Goal: Transaction & Acquisition: Purchase product/service

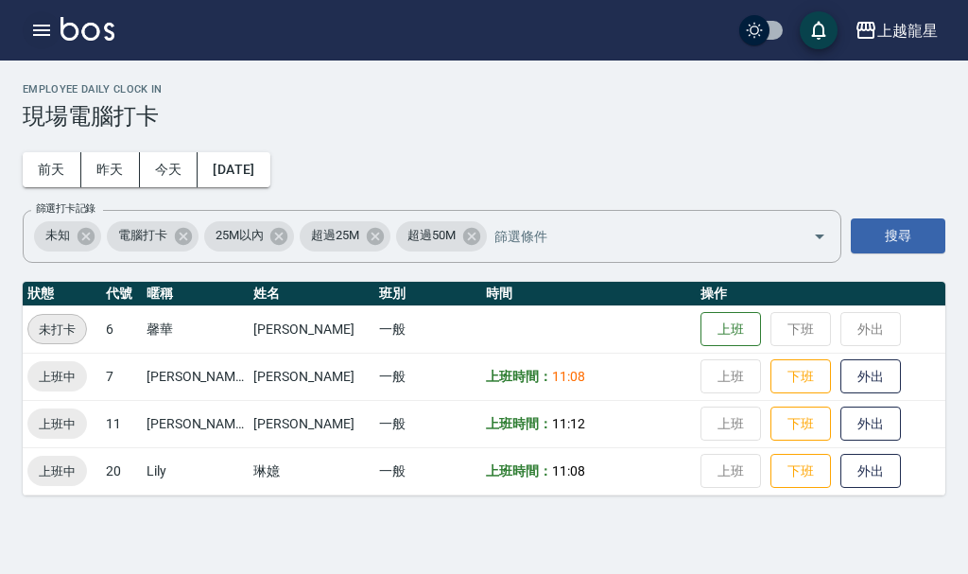
click at [54, 30] on button "button" at bounding box center [42, 30] width 38 height 38
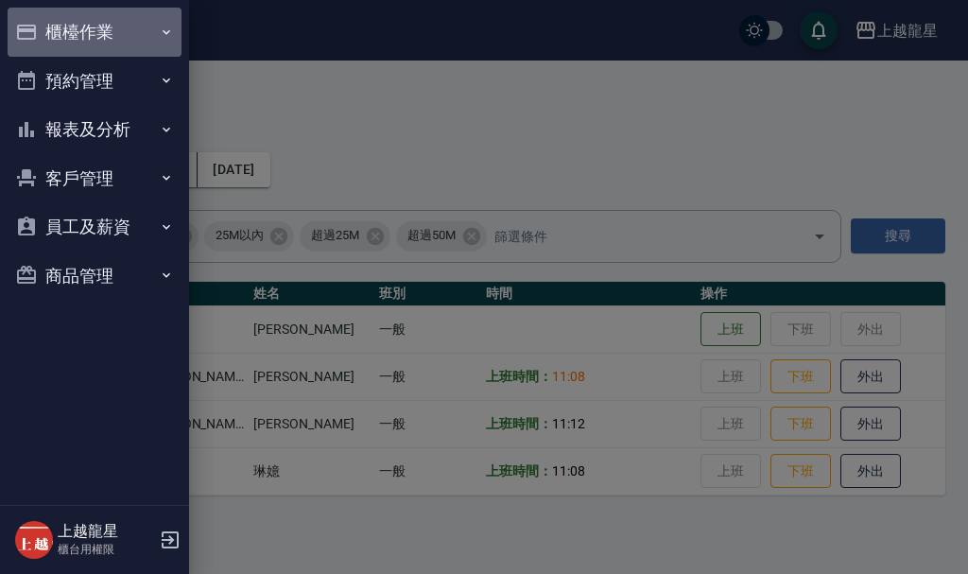
click at [54, 28] on button "櫃檯作業" at bounding box center [95, 32] width 174 height 49
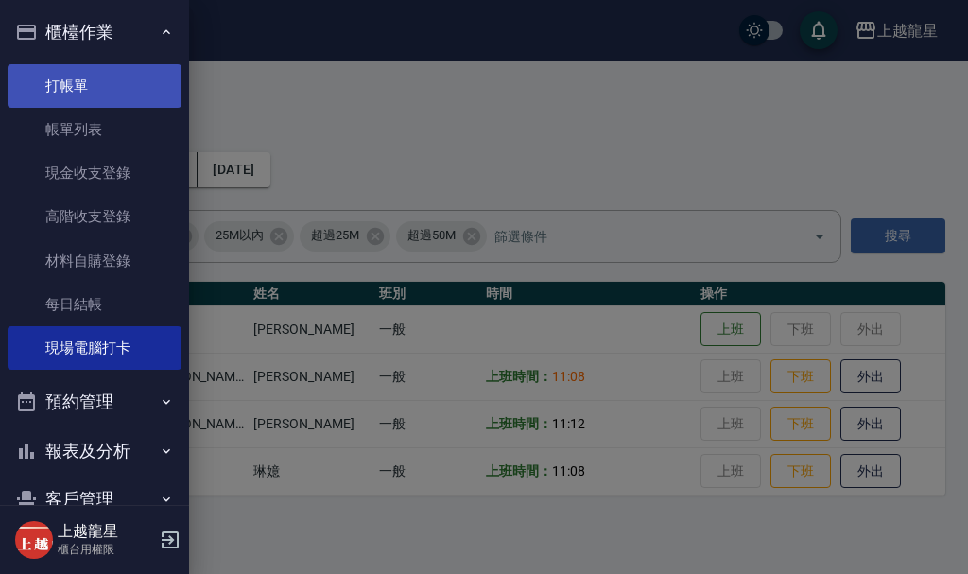
click at [78, 77] on link "打帳單" at bounding box center [95, 85] width 174 height 43
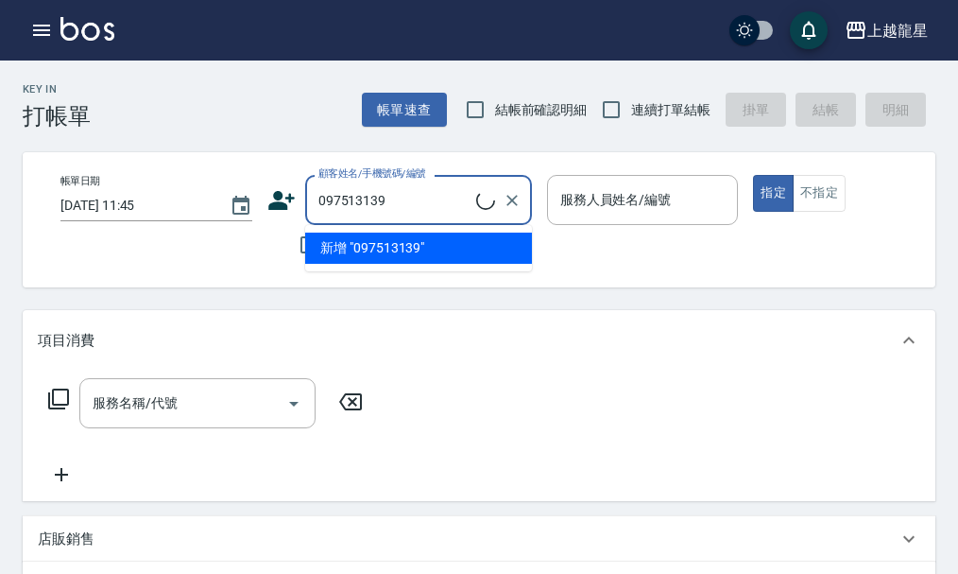
type input "0975131398"
click at [514, 204] on icon "Clear" at bounding box center [512, 200] width 19 height 19
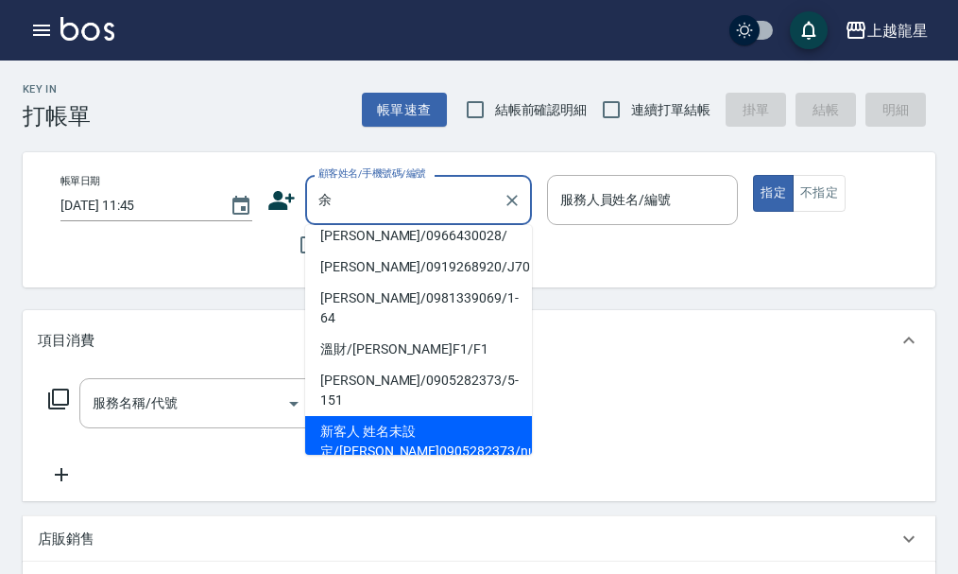
scroll to position [8, 0]
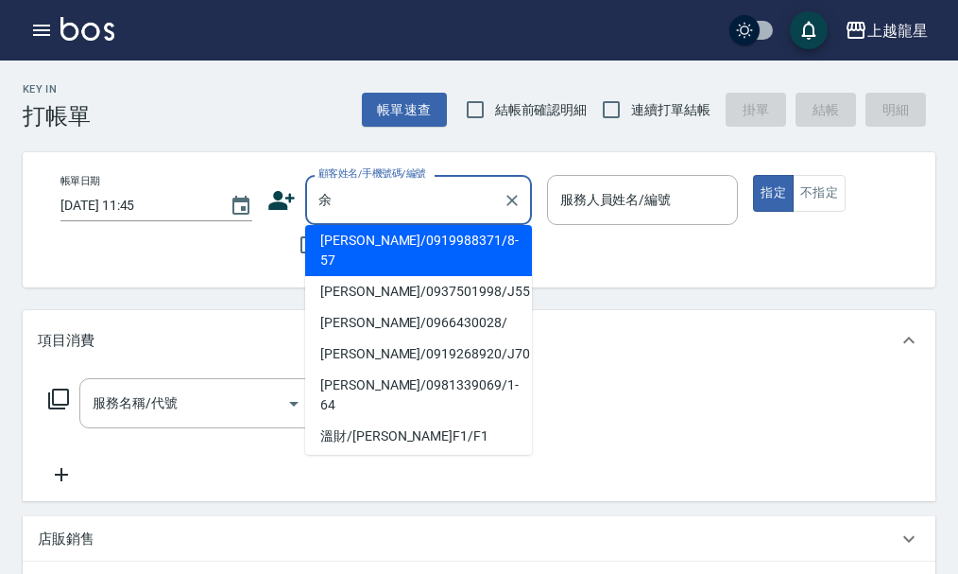
type input "余"
drag, startPoint x: 480, startPoint y: 376, endPoint x: 613, endPoint y: 401, distance: 135.5
click at [613, 401] on div "服務名稱/代號 服務名稱/代號" at bounding box center [479, 435] width 913 height 130
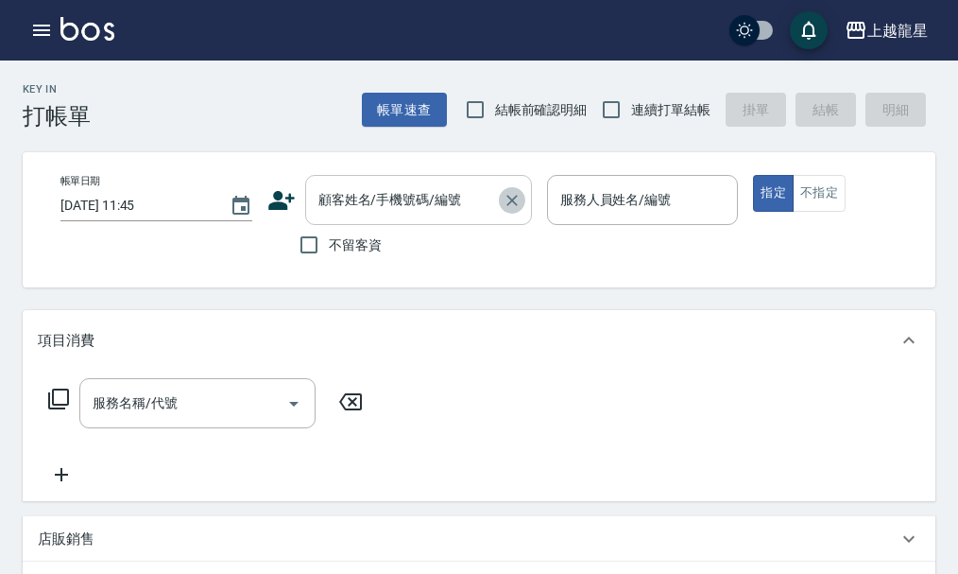
click at [503, 195] on icon "Clear" at bounding box center [512, 200] width 19 height 19
click at [318, 249] on input "不留客資" at bounding box center [309, 245] width 40 height 40
checkbox input "true"
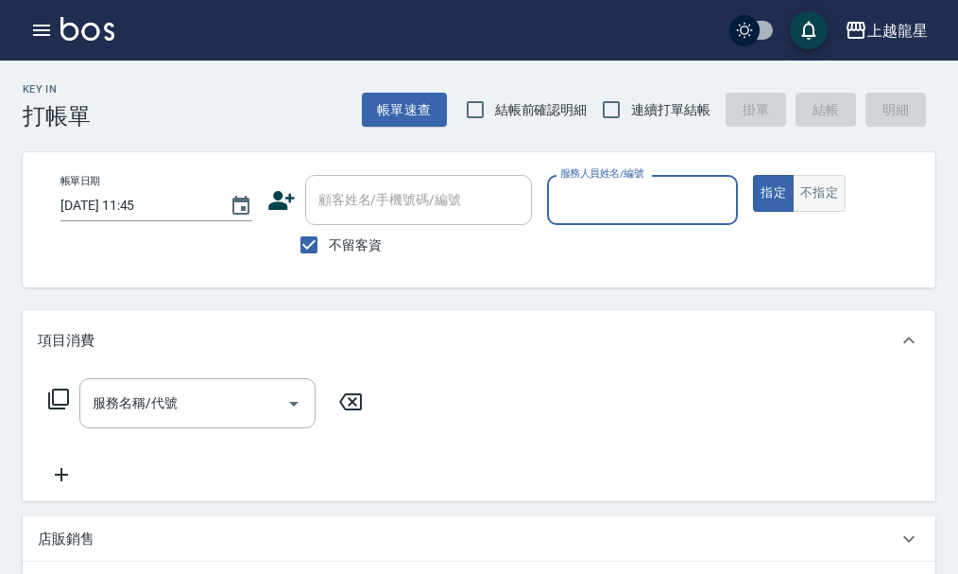
click at [827, 208] on button "不指定" at bounding box center [819, 193] width 53 height 37
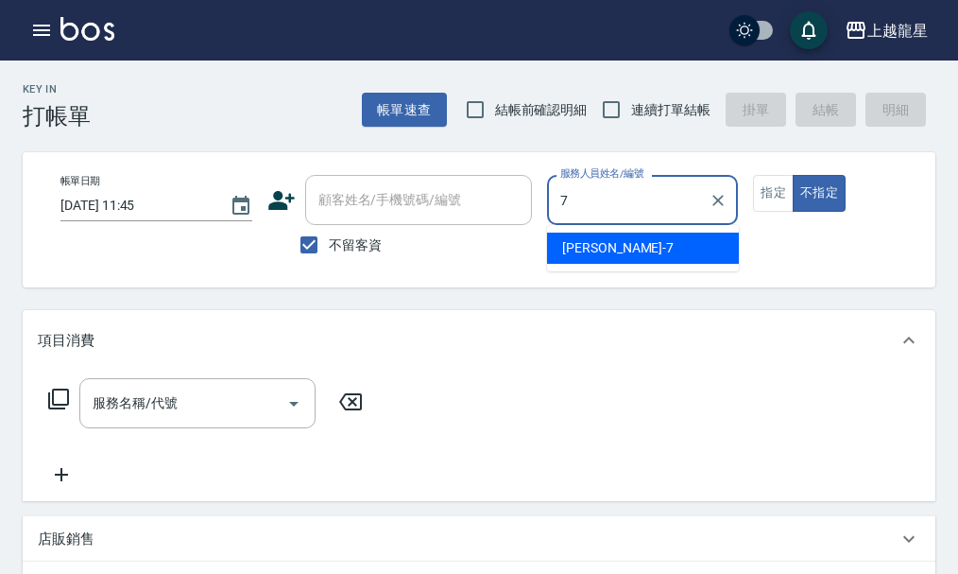
click at [594, 253] on span "雅君 -7" at bounding box center [617, 248] width 111 height 20
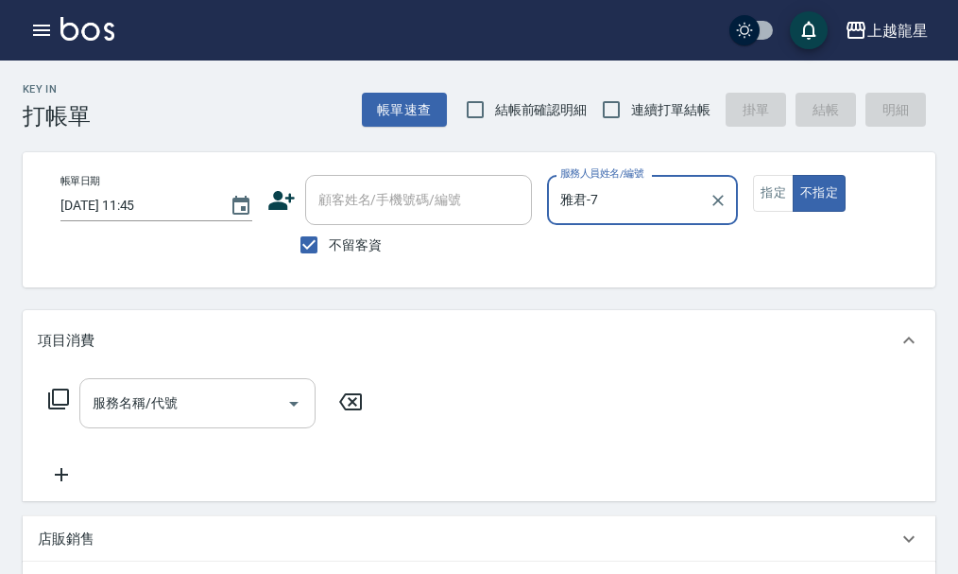
type input "雅君-7"
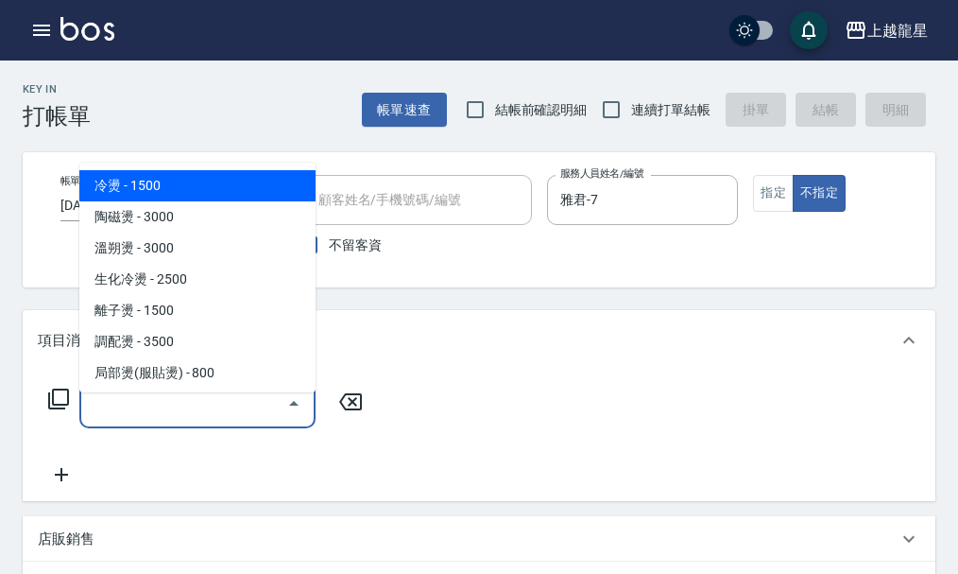
click at [225, 420] on input "服務名稱/代號" at bounding box center [183, 402] width 191 height 33
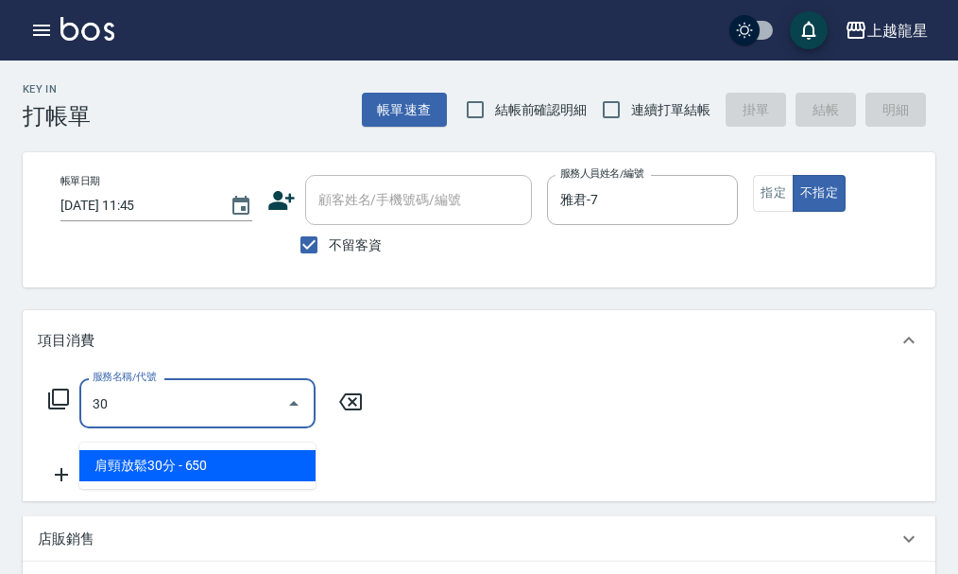
type input "309"
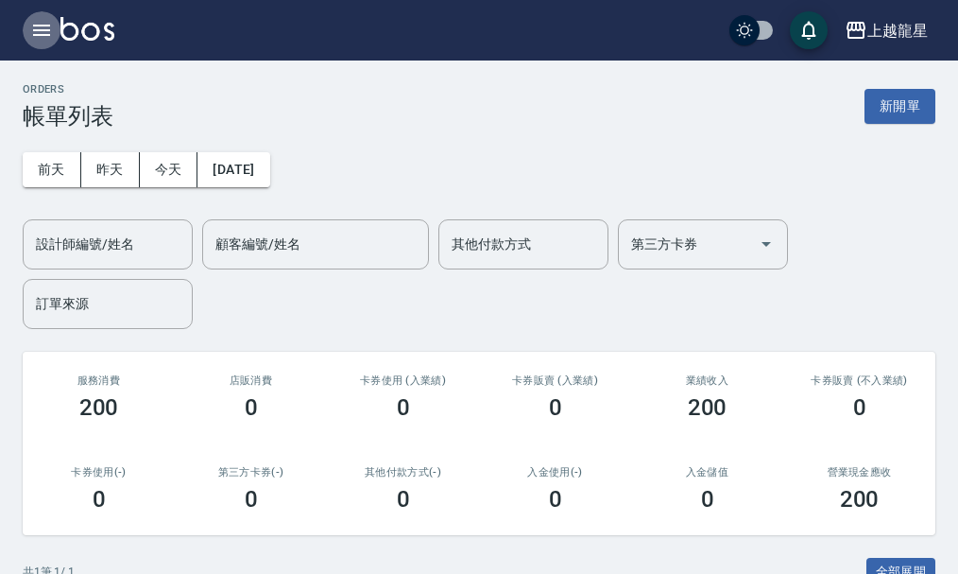
click at [39, 32] on icon "button" at bounding box center [41, 30] width 23 height 23
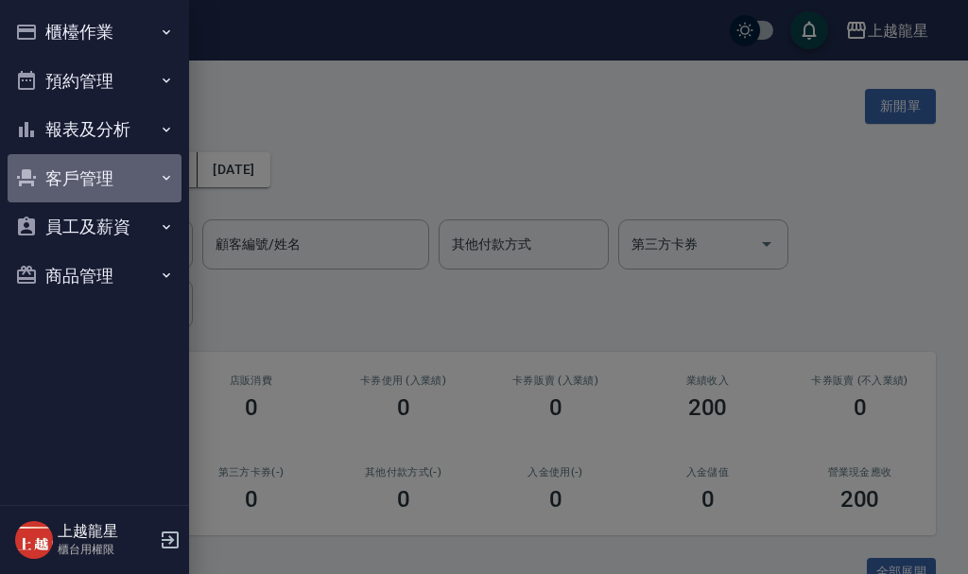
click at [129, 175] on button "客戶管理" at bounding box center [95, 178] width 174 height 49
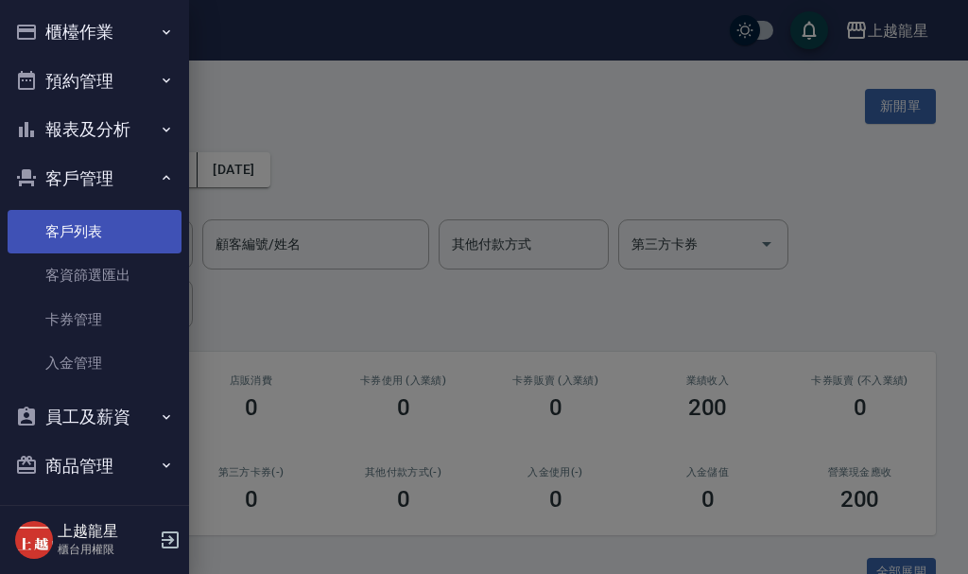
click at [136, 225] on link "客戶列表" at bounding box center [95, 231] width 174 height 43
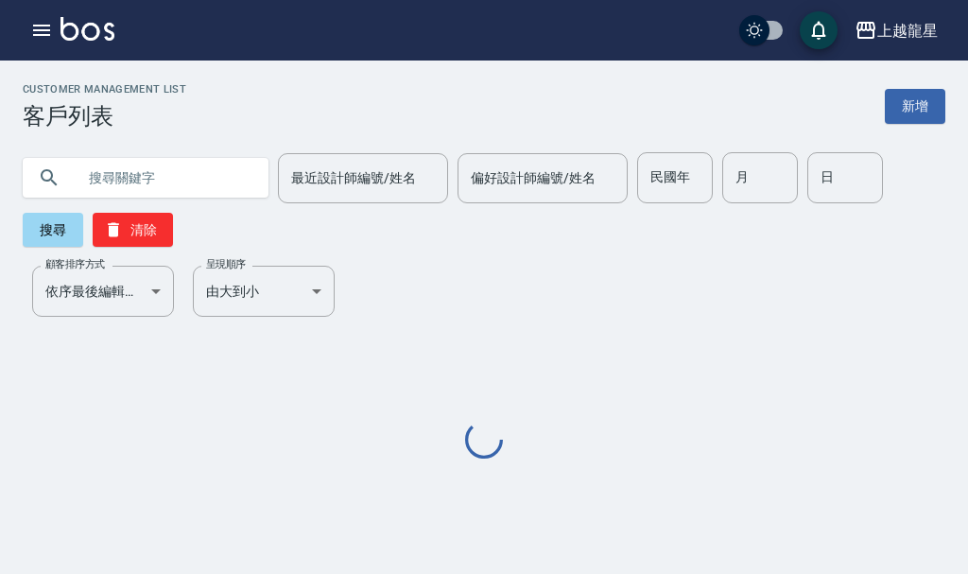
click at [153, 180] on input "text" at bounding box center [165, 177] width 178 height 51
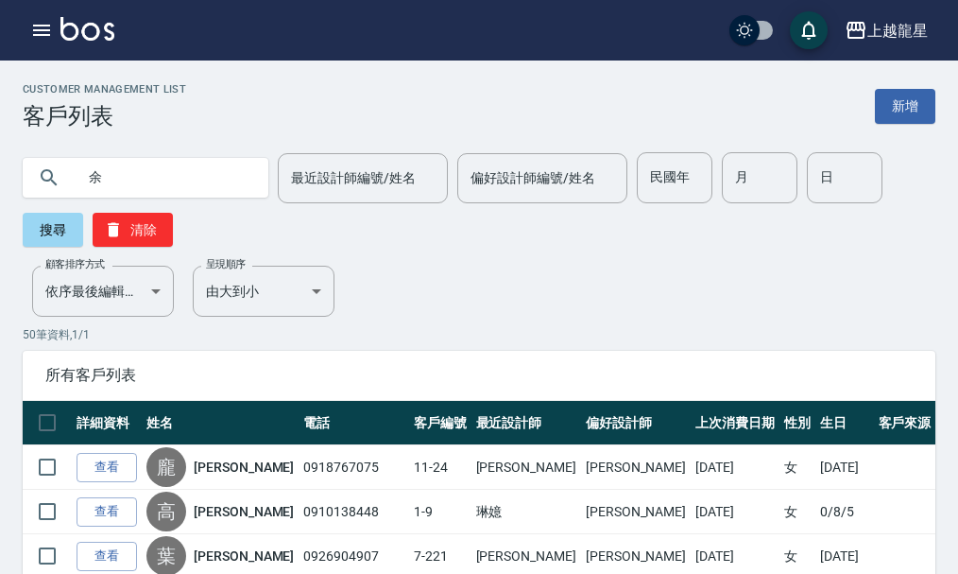
type input "余"
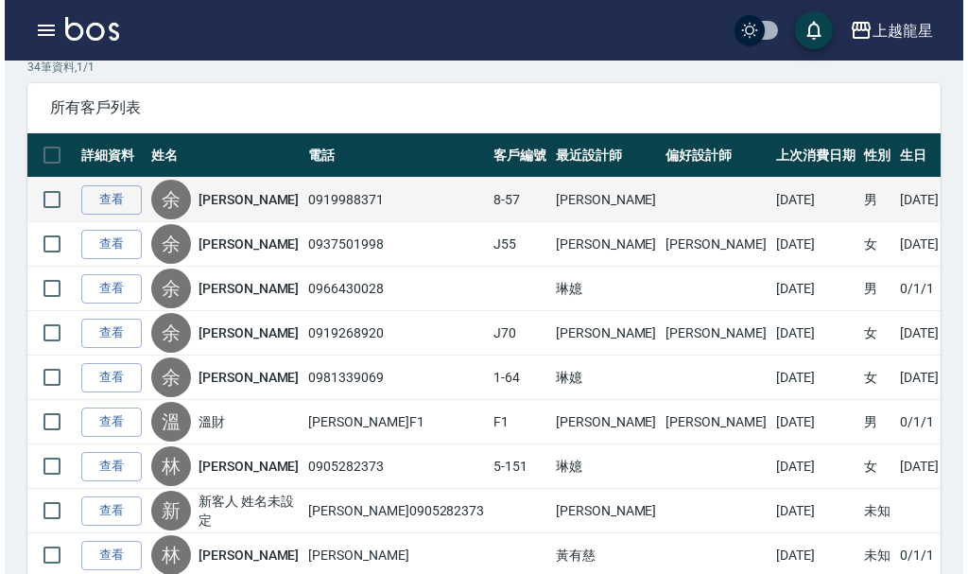
scroll to position [283, 0]
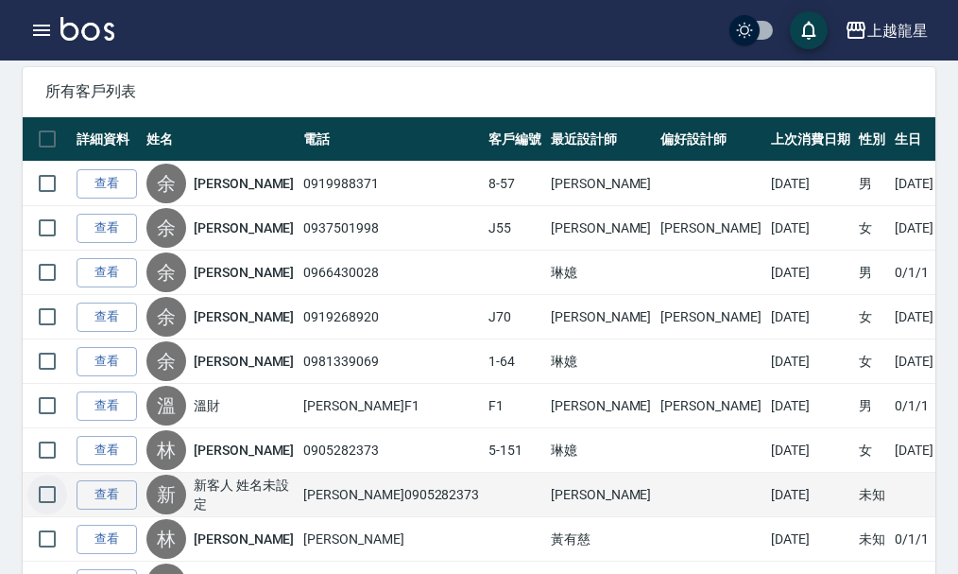
click at [44, 496] on input "checkbox" at bounding box center [47, 494] width 40 height 40
checkbox input "true"
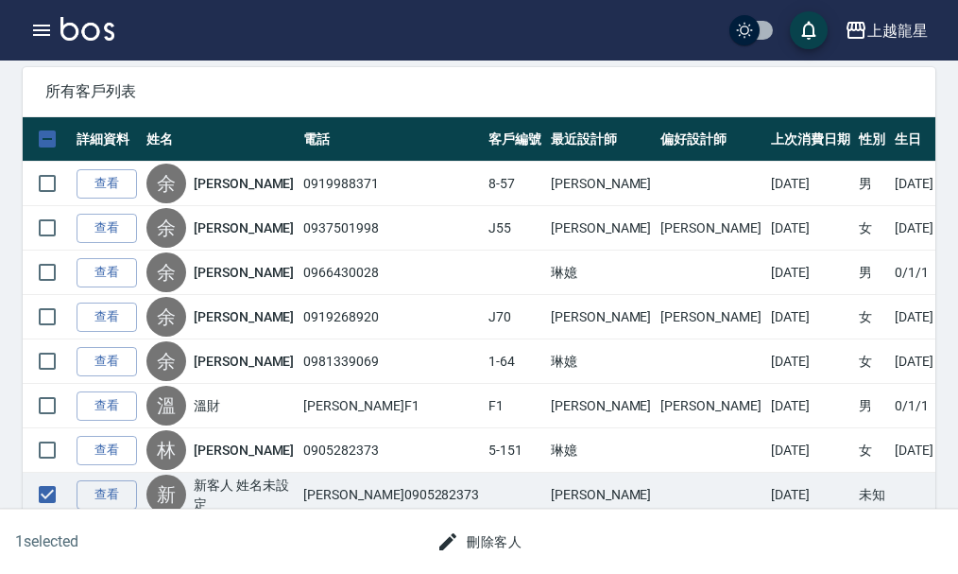
click at [474, 539] on button "刪除客人" at bounding box center [479, 541] width 100 height 35
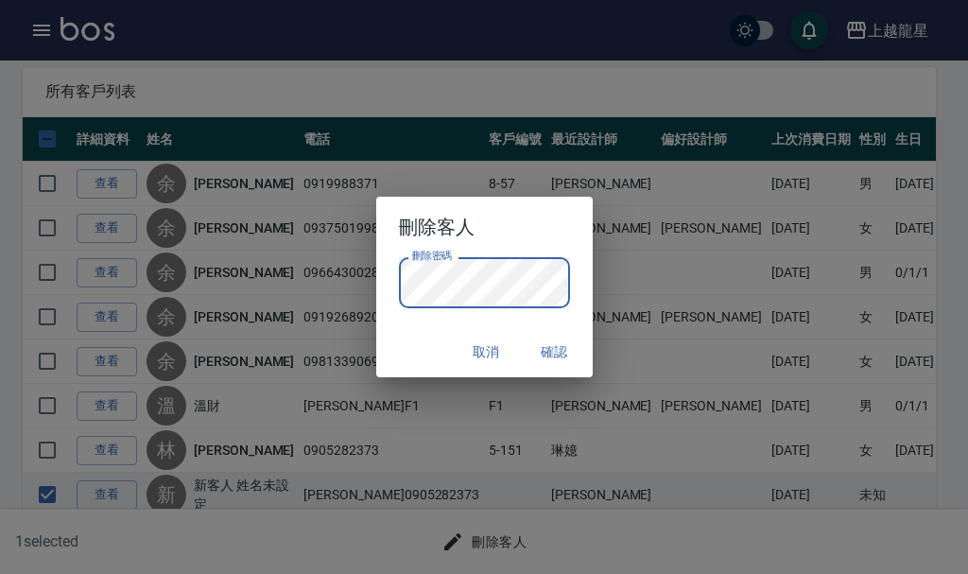
click at [556, 351] on button "確認" at bounding box center [554, 351] width 60 height 35
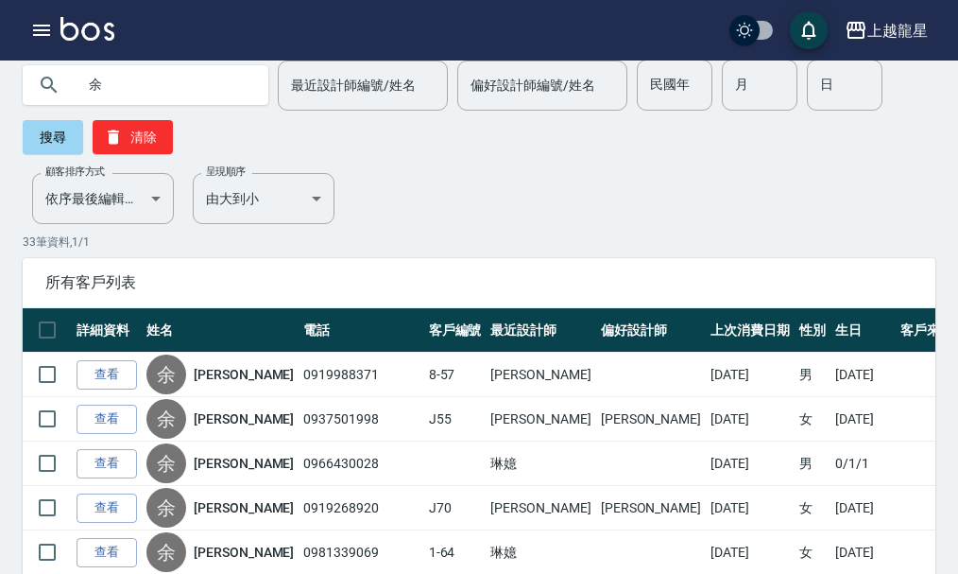
scroll to position [0, 0]
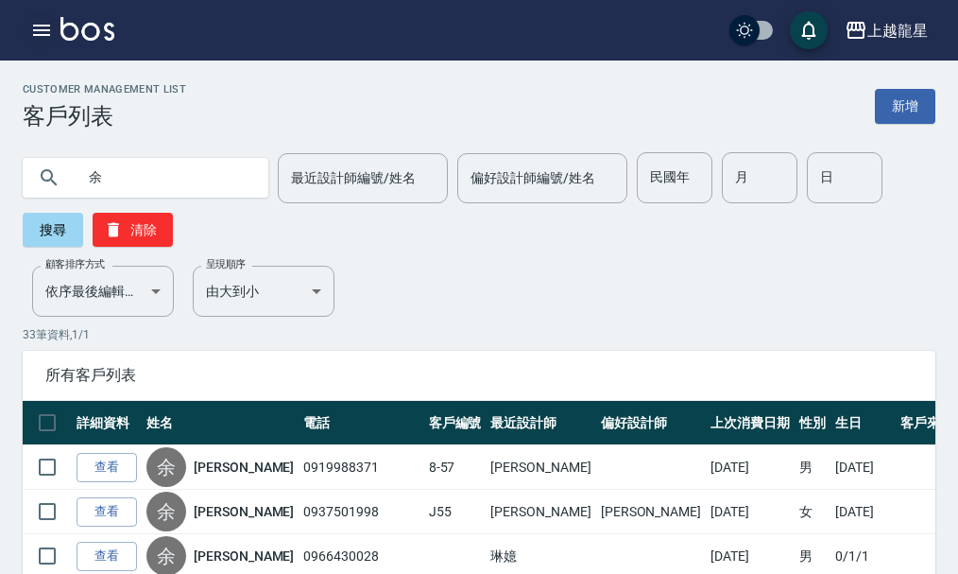
click at [37, 20] on icon "button" at bounding box center [41, 30] width 23 height 23
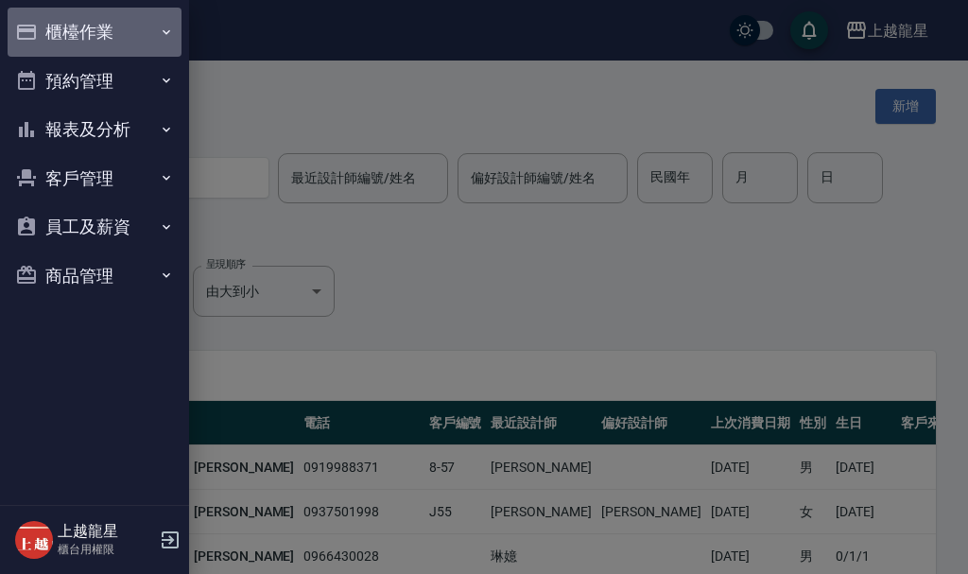
click at [78, 33] on button "櫃檯作業" at bounding box center [95, 32] width 174 height 49
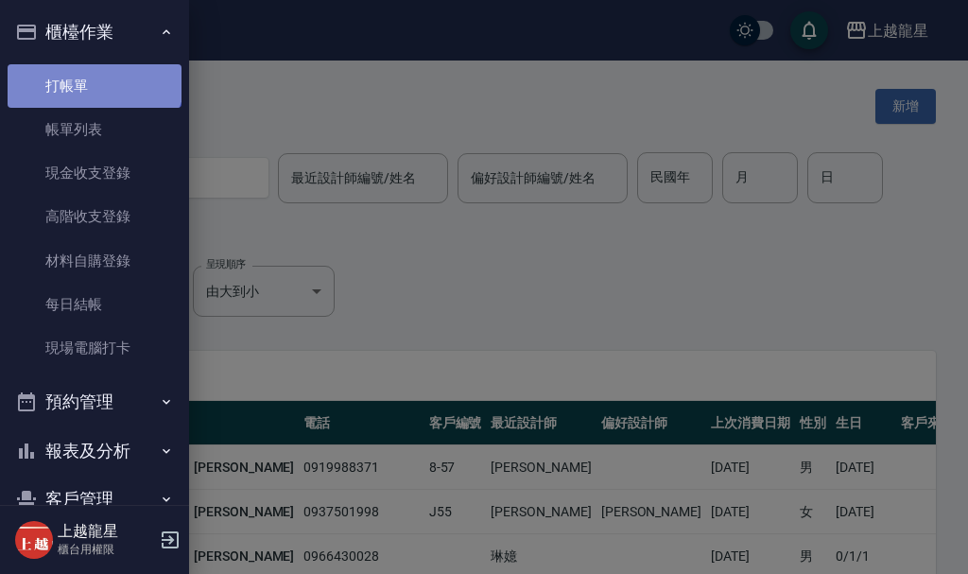
click at [93, 75] on link "打帳單" at bounding box center [95, 85] width 174 height 43
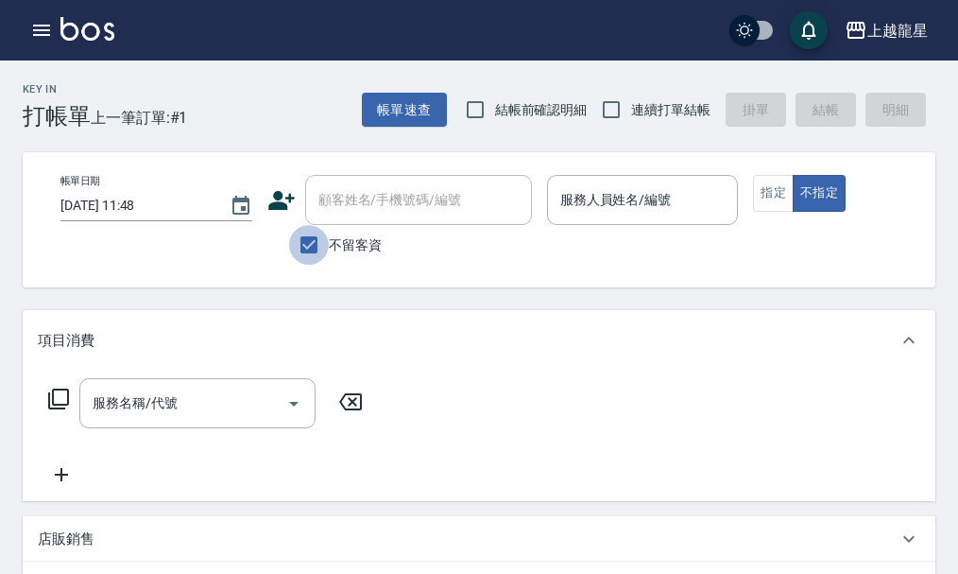
click at [313, 257] on input "不留客資" at bounding box center [309, 245] width 40 height 40
checkbox input "false"
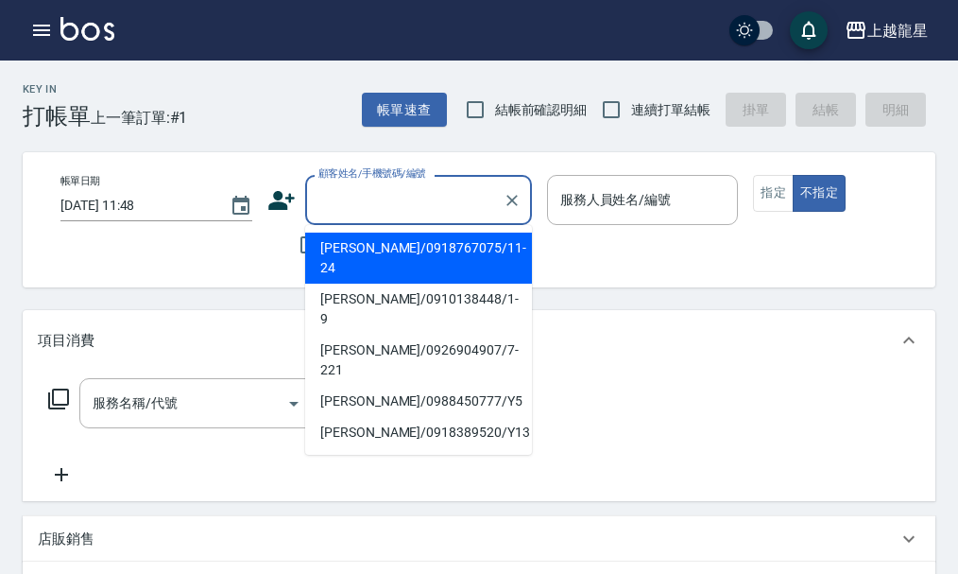
click at [374, 200] on input "顧客姓名/手機號碼/編號" at bounding box center [404, 199] width 181 height 33
type input "g"
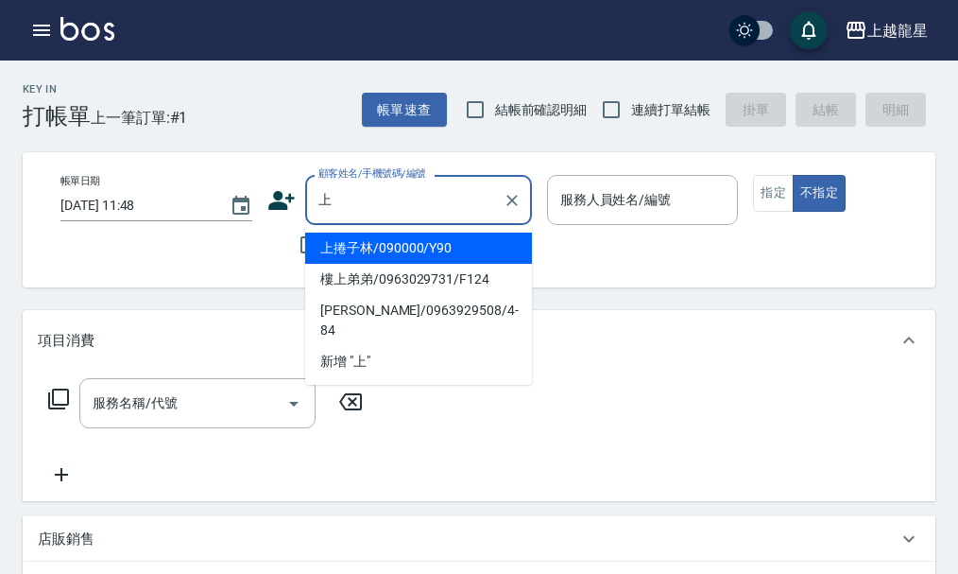
click at [399, 243] on li "上捲子林/090000/Y90" at bounding box center [418, 247] width 227 height 31
type input "上捲子林/090000/Y90"
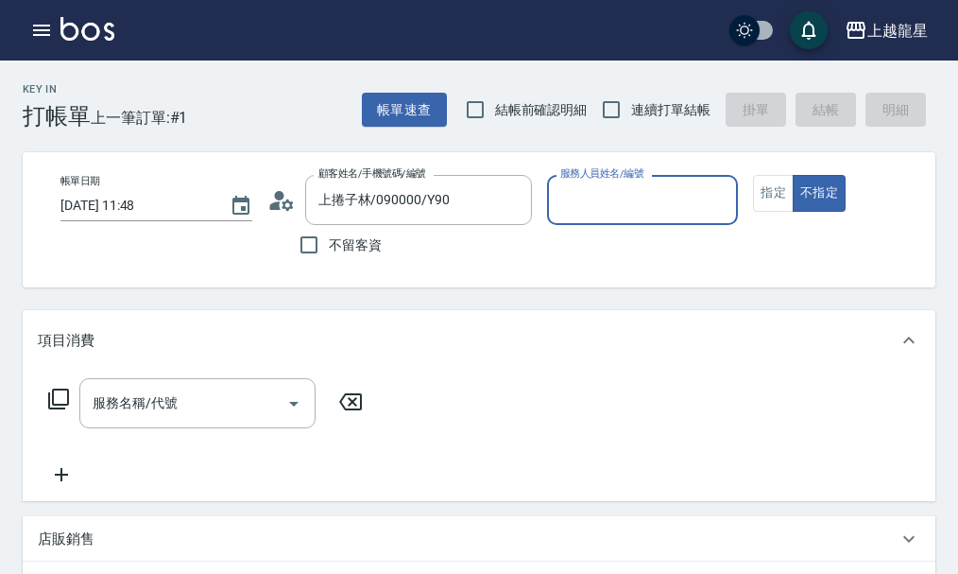
type input "淑雲-25"
click at [781, 200] on button "指定" at bounding box center [773, 193] width 41 height 37
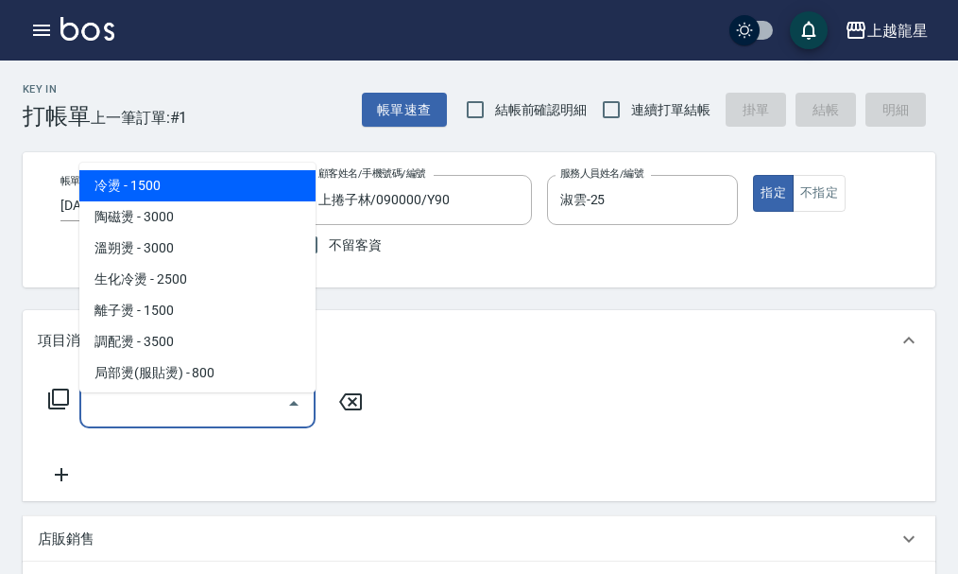
click at [181, 420] on input "服務名稱/代號" at bounding box center [183, 402] width 191 height 33
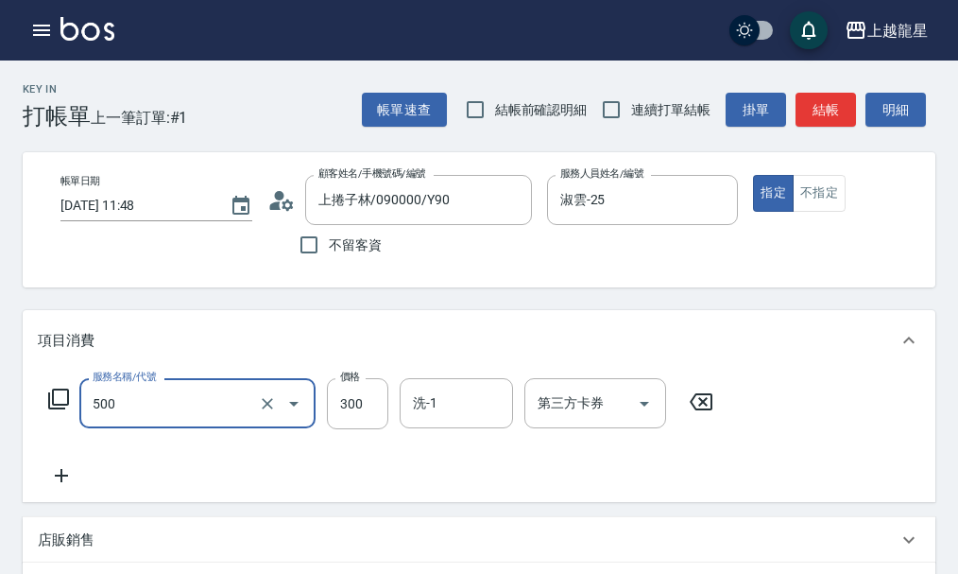
type input "一般洗髮(500)"
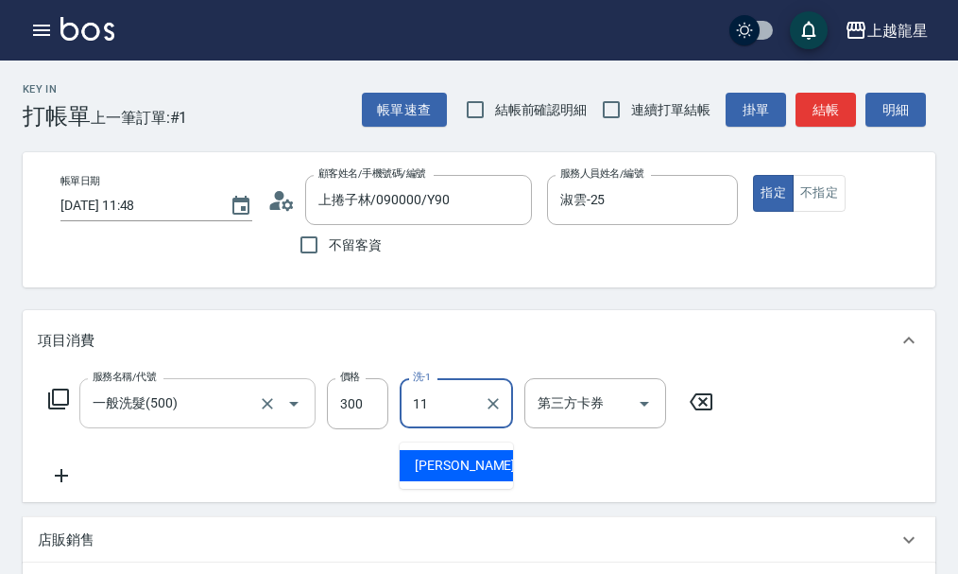
type input "[PERSON_NAME]-11"
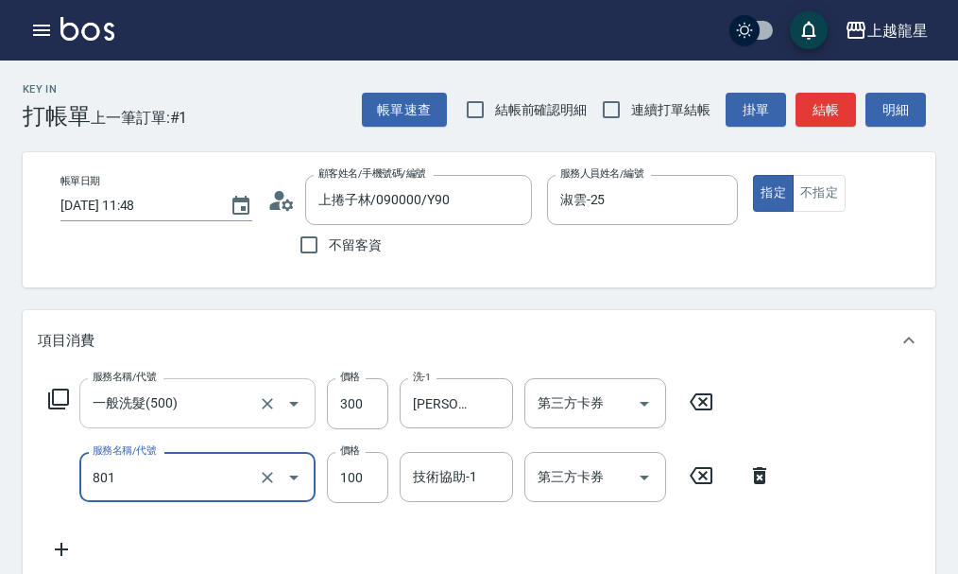
type input "上捲子(801)"
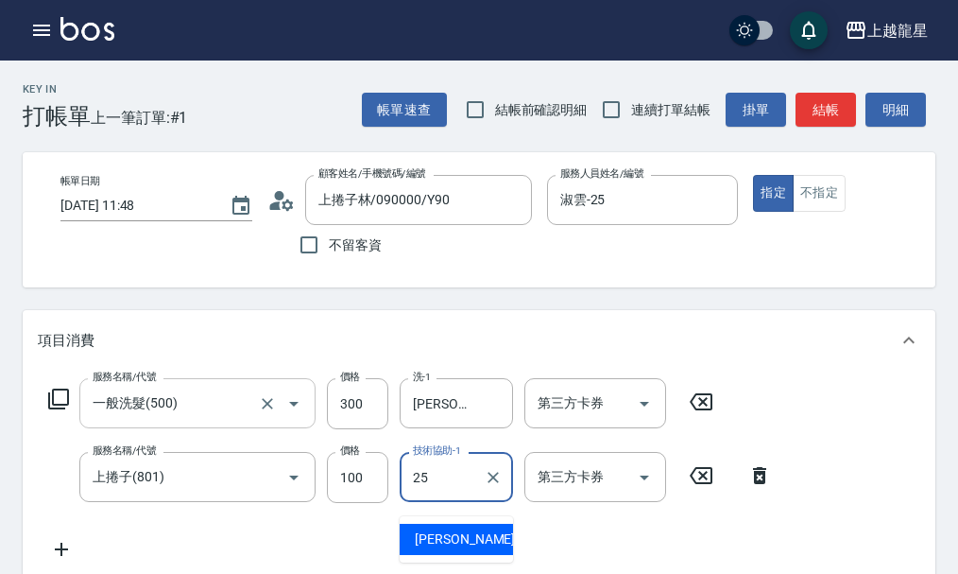
type input "淑雲-25"
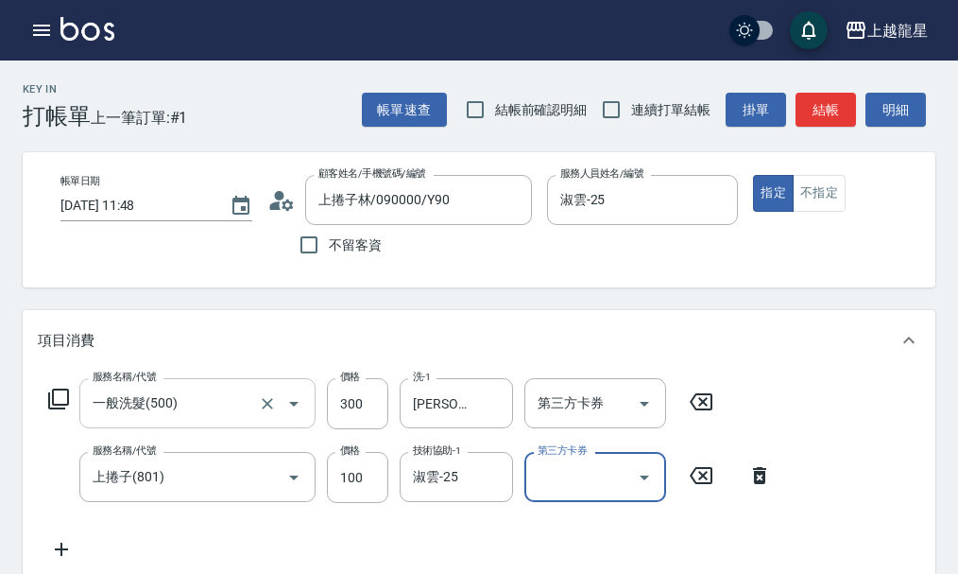
scroll to position [9, 0]
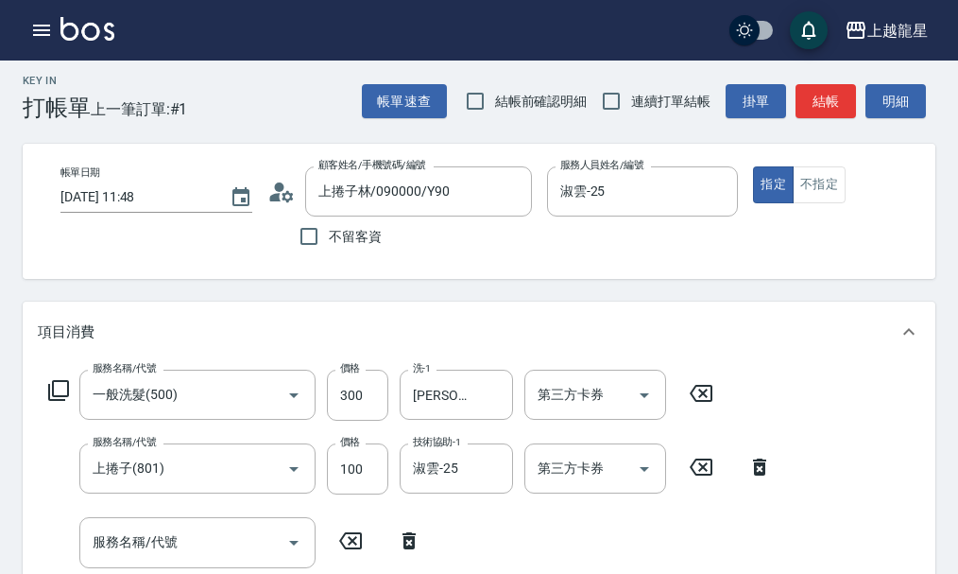
click at [411, 549] on icon at bounding box center [409, 540] width 13 height 17
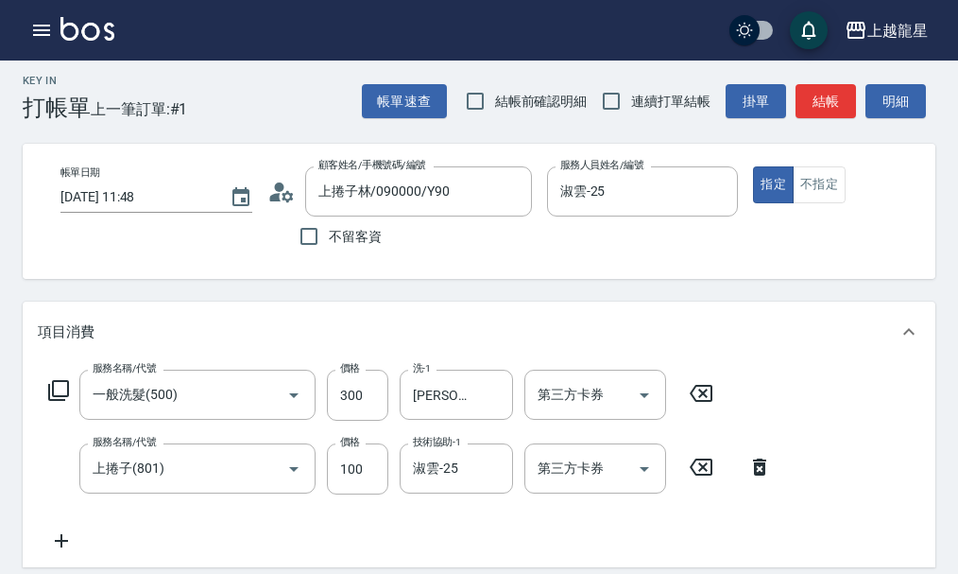
click at [53, 401] on icon at bounding box center [58, 390] width 21 height 21
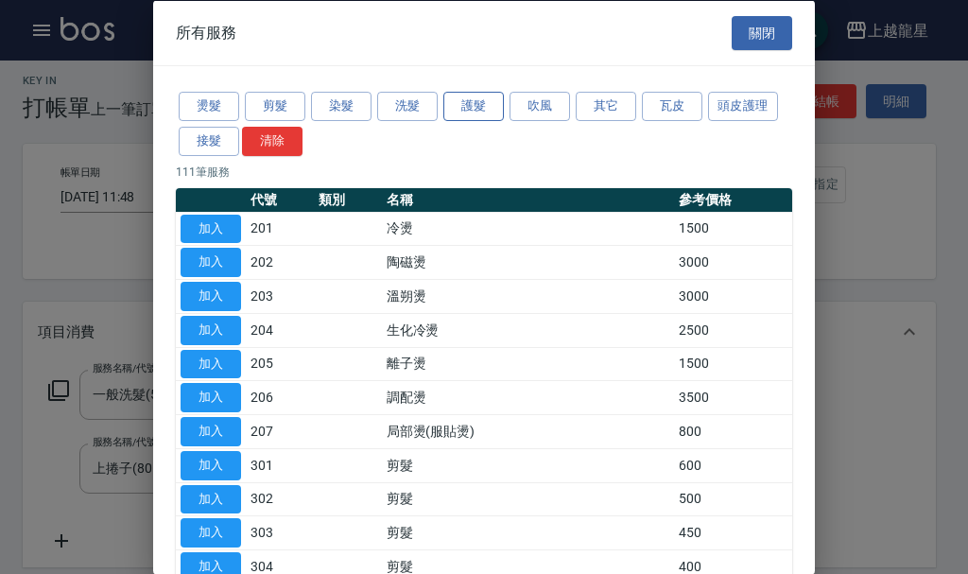
click at [457, 112] on button "護髮" at bounding box center [473, 106] width 60 height 29
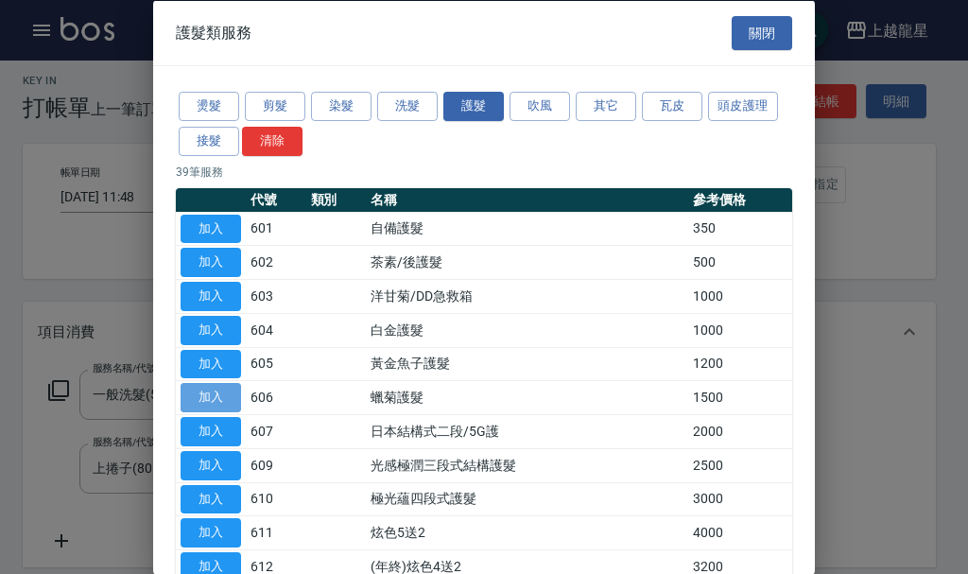
click at [222, 401] on button "加入" at bounding box center [210, 397] width 60 height 29
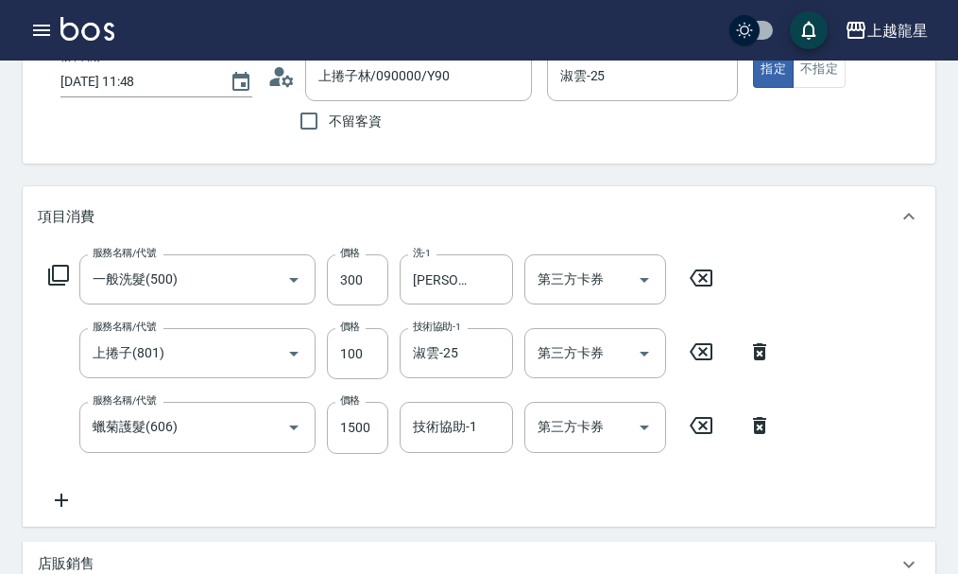
scroll to position [292, 0]
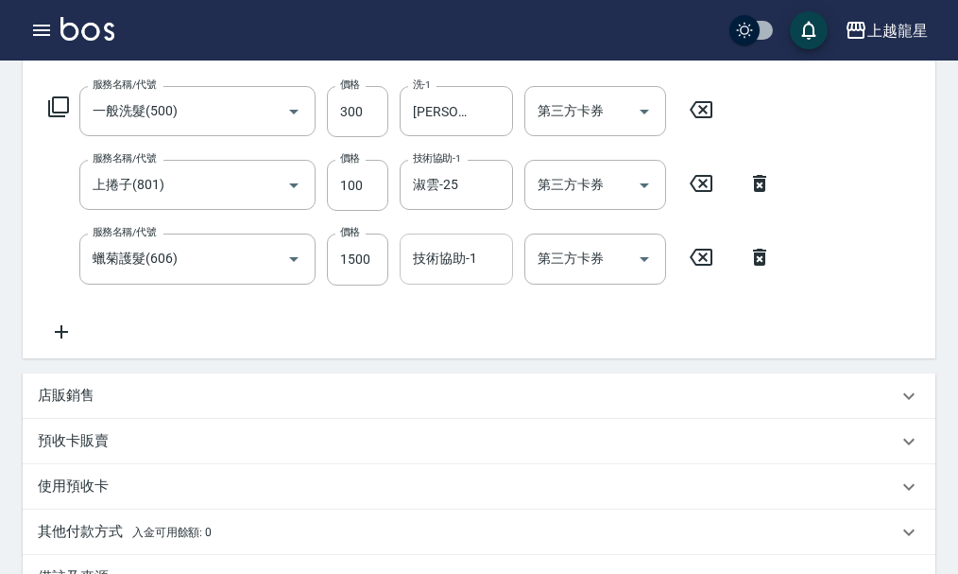
click at [442, 253] on div "技術協助-1" at bounding box center [456, 258] width 113 height 50
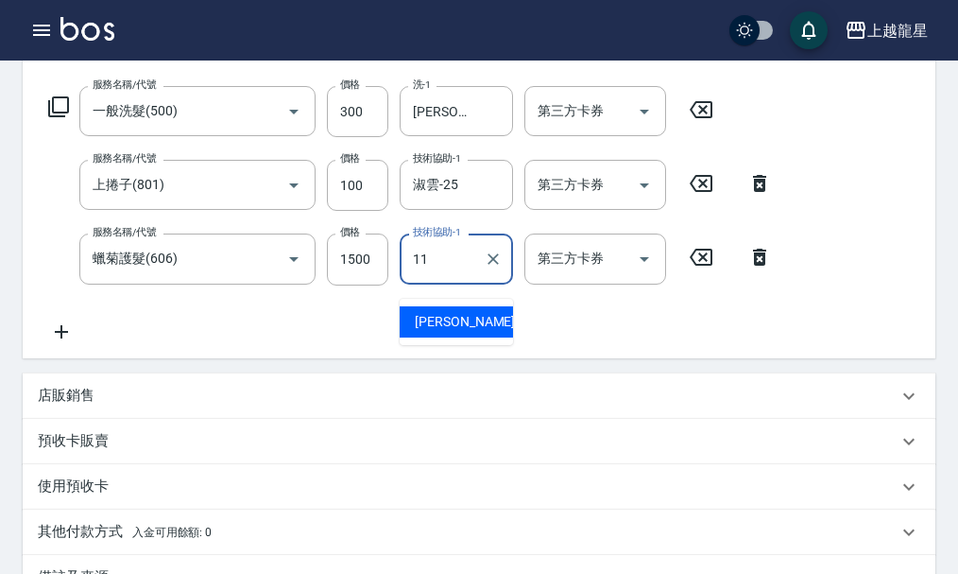
click at [454, 328] on span "[PERSON_NAME] -11" at bounding box center [474, 322] width 119 height 20
type input "[PERSON_NAME]-11"
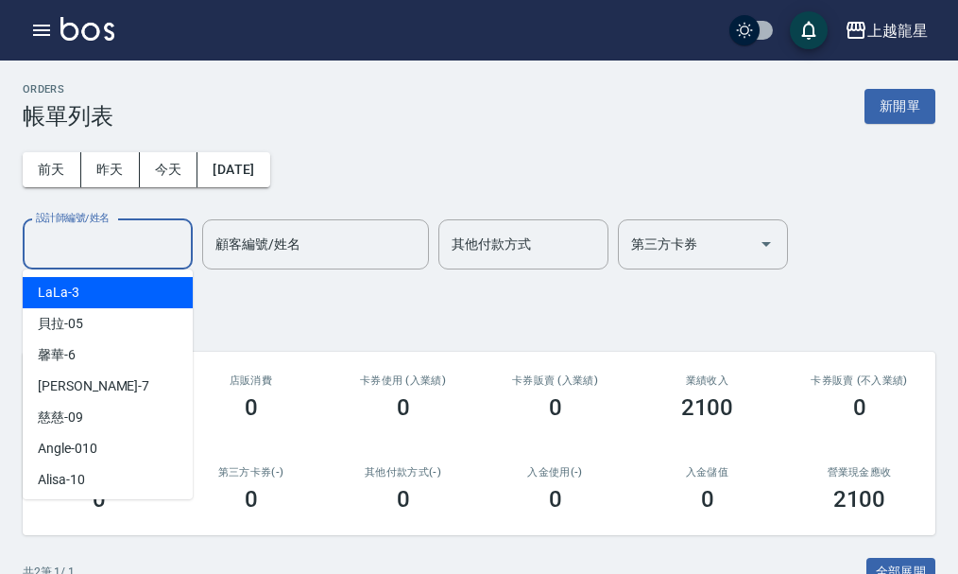
click at [131, 239] on input "設計師編號/姓名" at bounding box center [107, 244] width 153 height 33
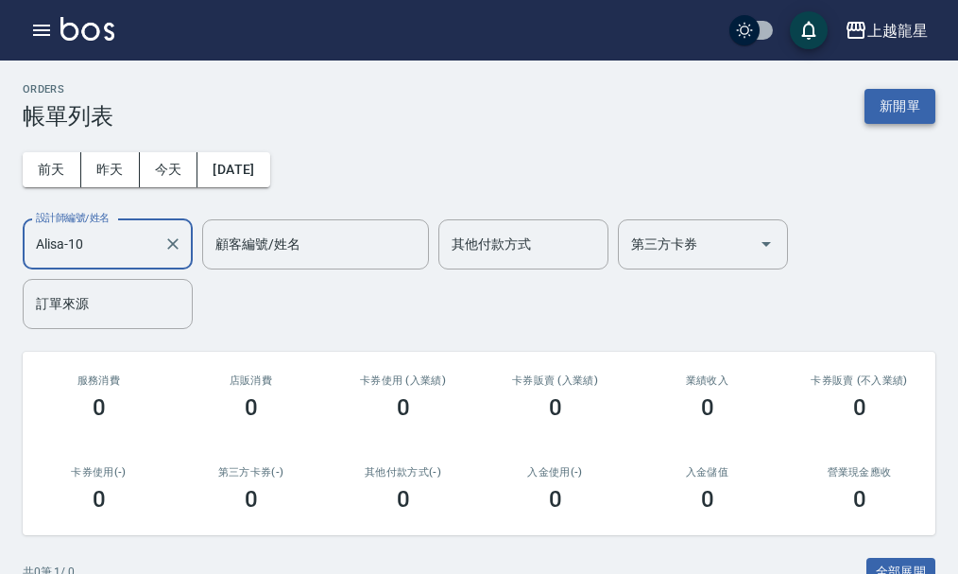
type input "Alisa-10"
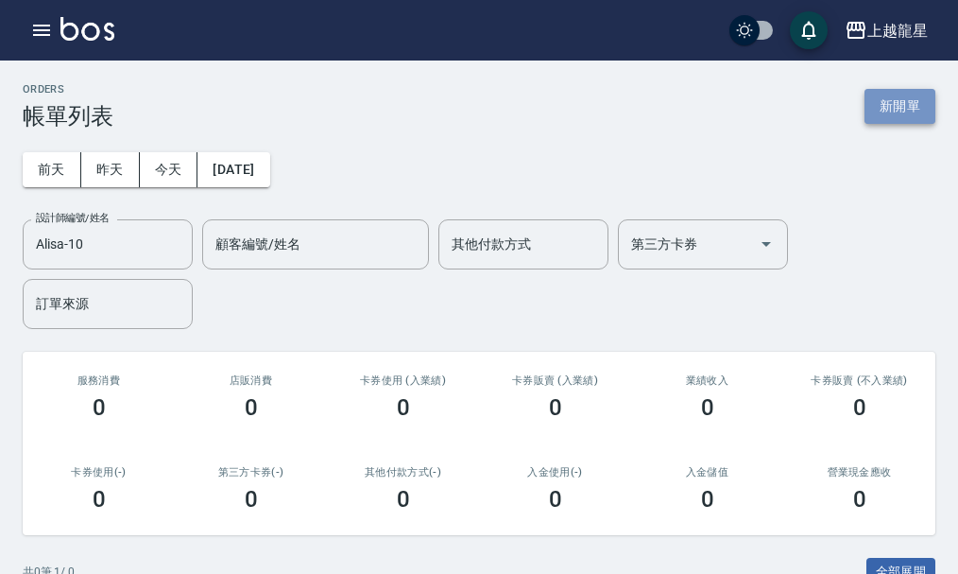
click at [887, 108] on button "新開單" at bounding box center [900, 106] width 71 height 35
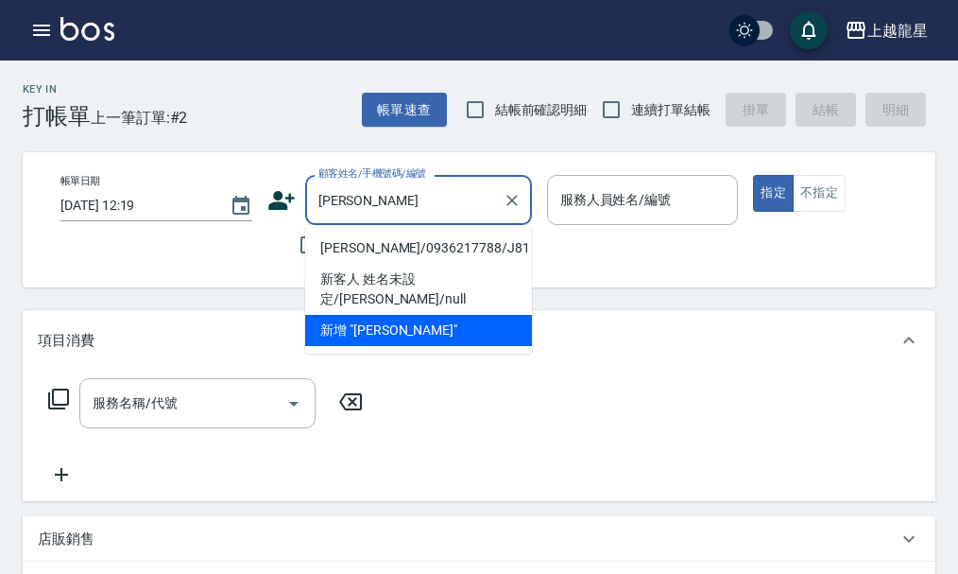
click at [367, 249] on li "[PERSON_NAME]/0936217788/J81" at bounding box center [418, 247] width 227 height 31
type input "[PERSON_NAME]/0936217788/J81"
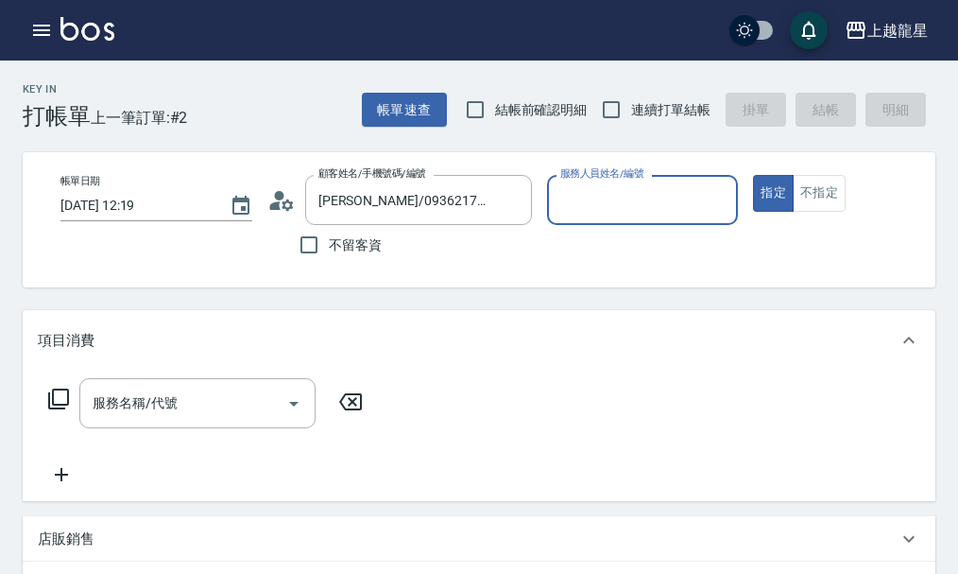
type input "Alisa-10"
click at [176, 420] on input "服務名稱/代號" at bounding box center [183, 402] width 191 height 33
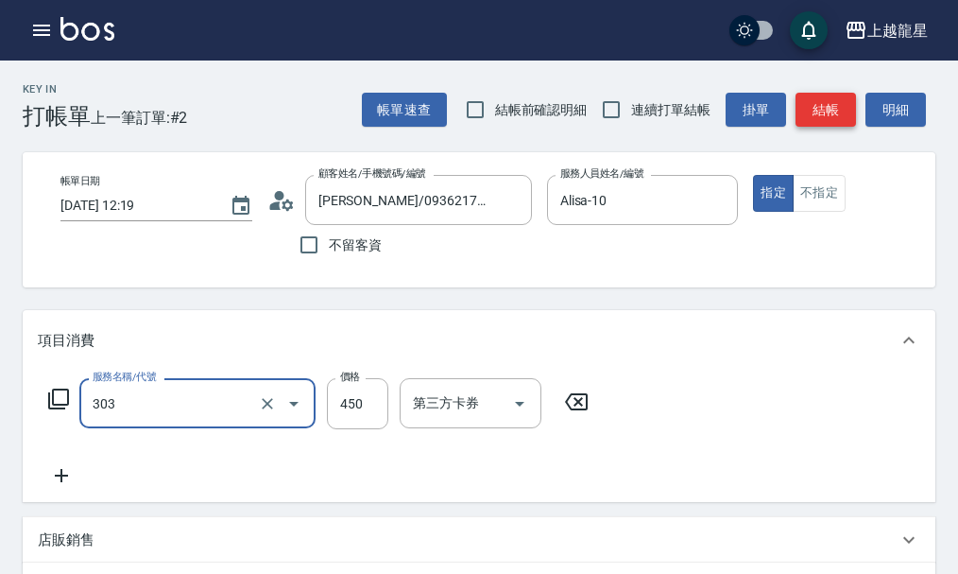
type input "剪髮(303)"
click at [826, 107] on button "結帳" at bounding box center [826, 110] width 60 height 35
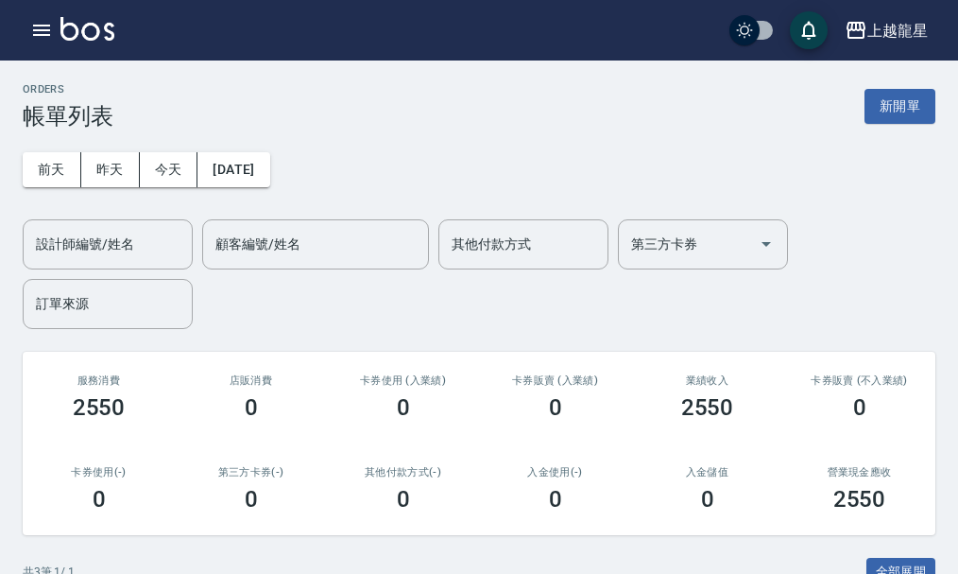
click at [93, 33] on img at bounding box center [87, 29] width 54 height 24
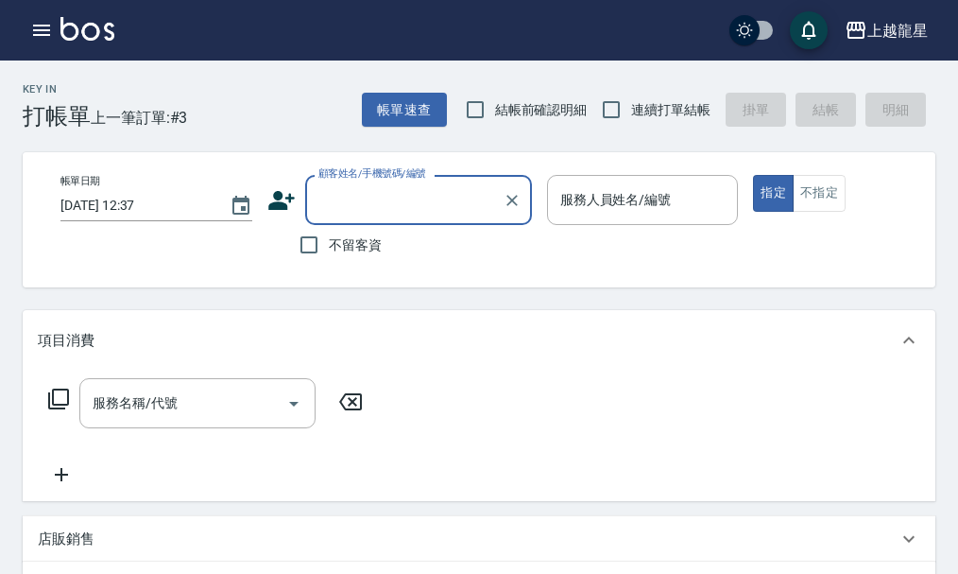
click at [354, 229] on label "不留客資" at bounding box center [335, 245] width 93 height 40
click at [329, 229] on input "不留客資" at bounding box center [309, 245] width 40 height 40
checkbox input "true"
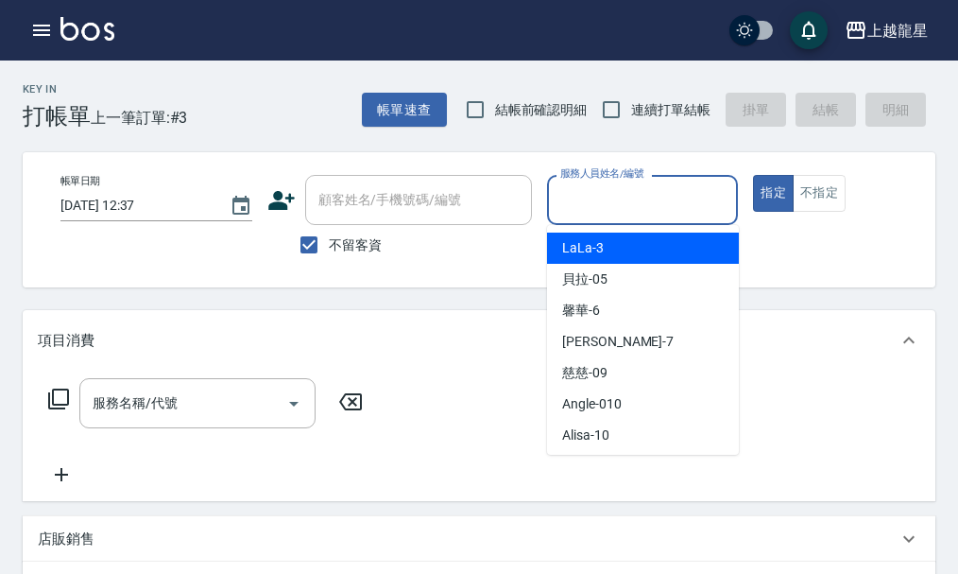
drag, startPoint x: 568, startPoint y: 183, endPoint x: 587, endPoint y: 189, distance: 19.7
click at [568, 192] on input "服務人員姓名/編號" at bounding box center [643, 199] width 175 height 33
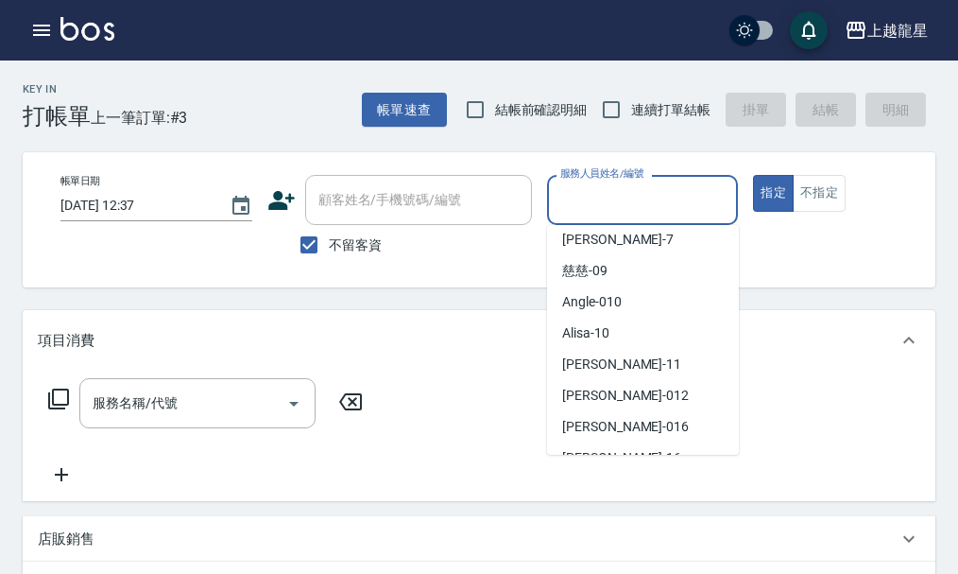
scroll to position [347, 0]
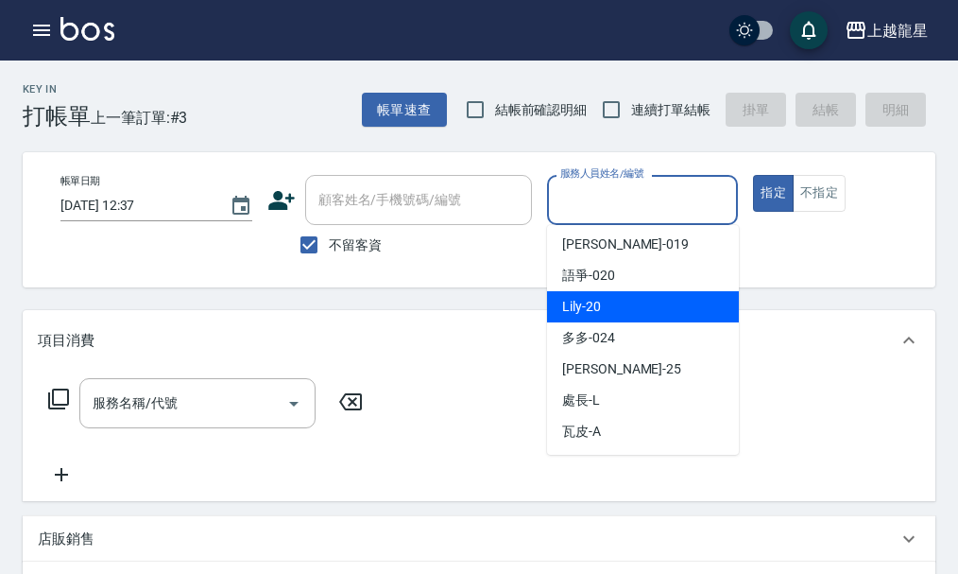
click at [623, 302] on div "Lily -20" at bounding box center [643, 306] width 192 height 31
type input "Lily-20"
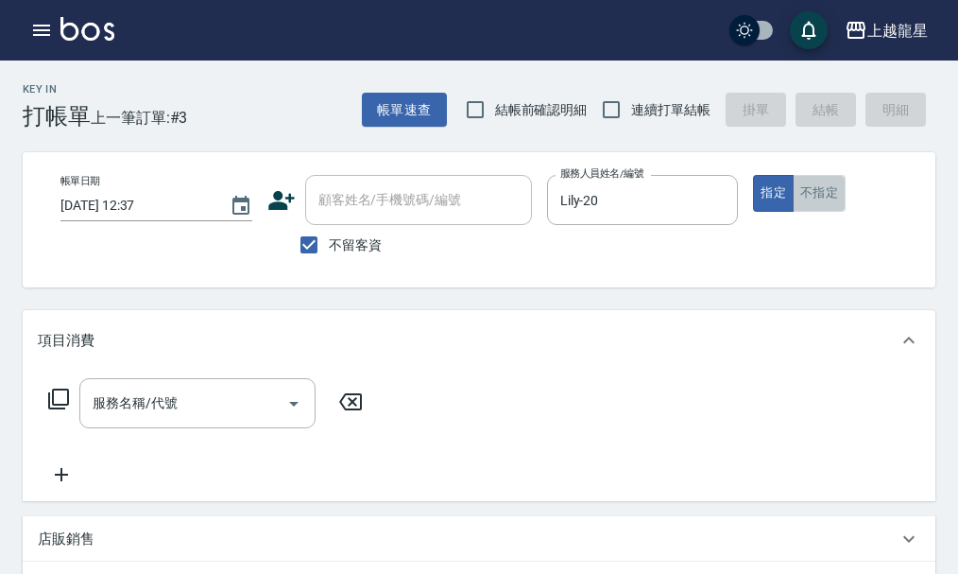
click at [826, 204] on button "不指定" at bounding box center [819, 193] width 53 height 37
click at [232, 415] on input "服務名稱/代號" at bounding box center [183, 402] width 191 height 33
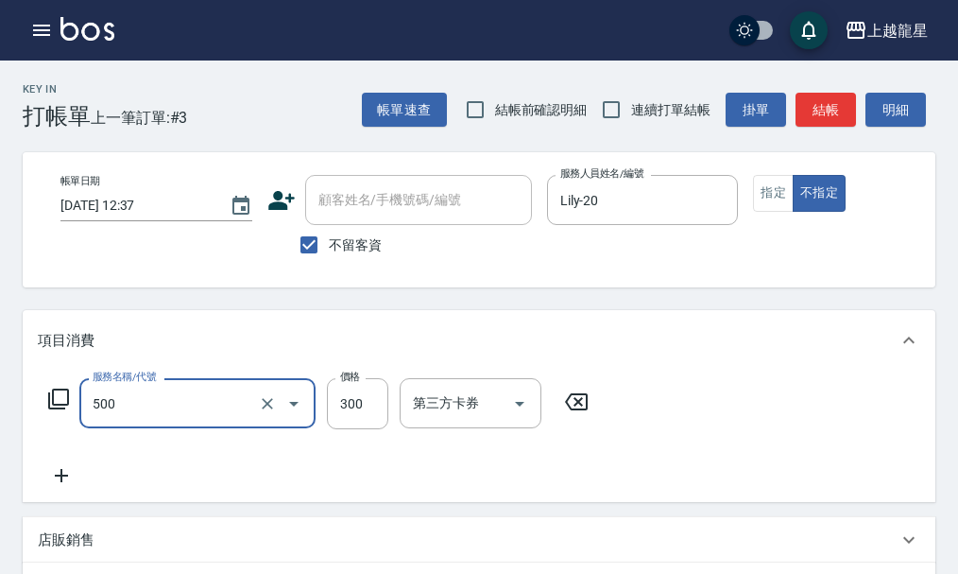
type input "一般洗髮(500)"
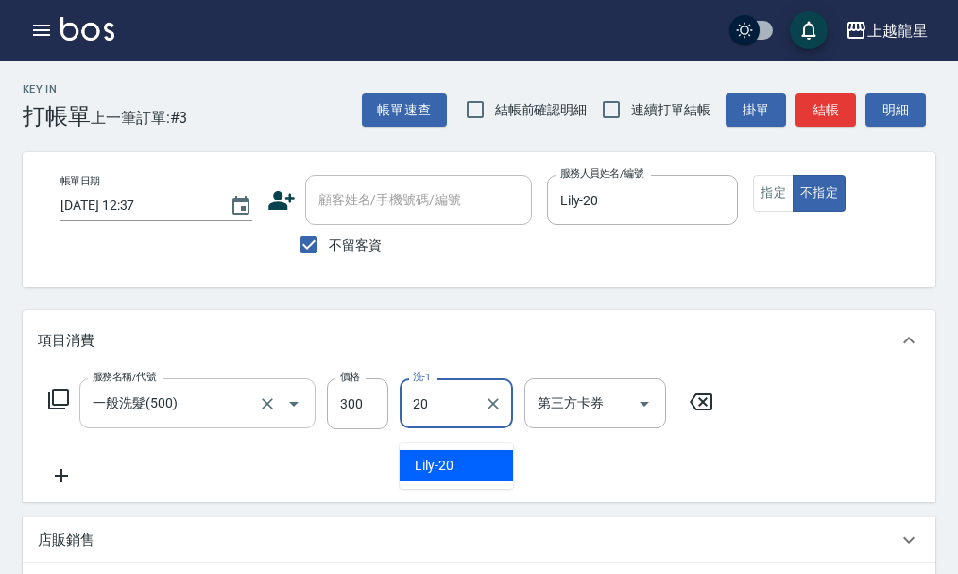
type input "Lily-20"
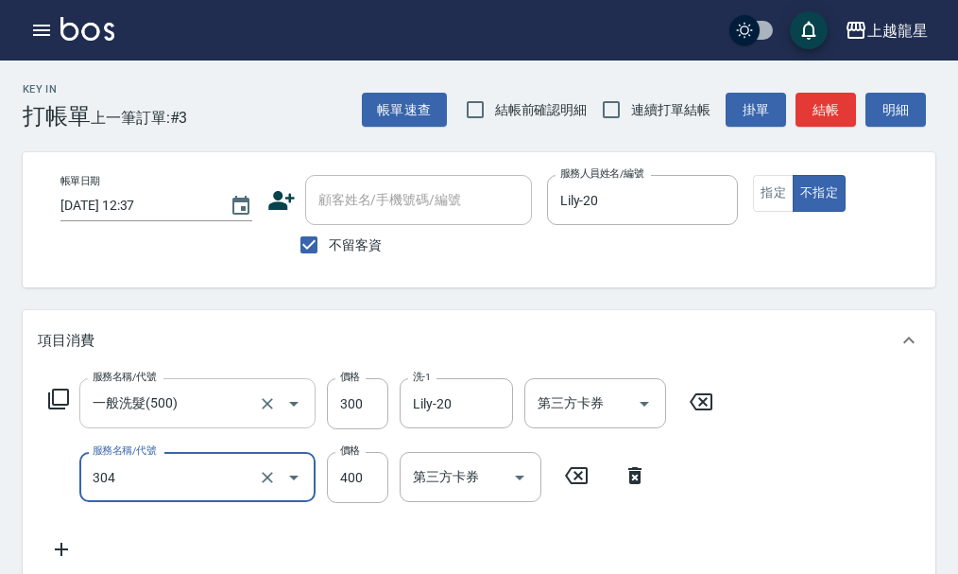
type input "剪髮(304)"
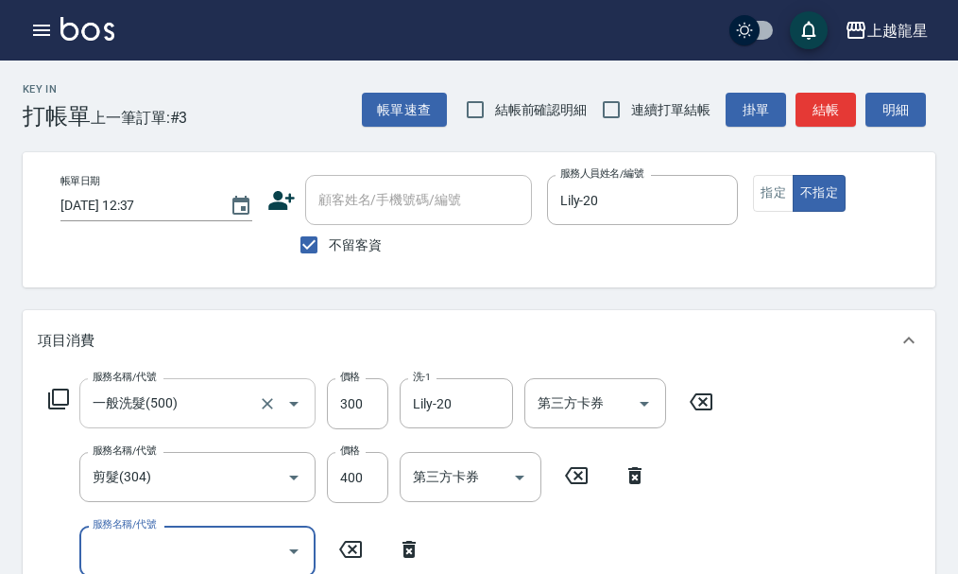
scroll to position [9, 0]
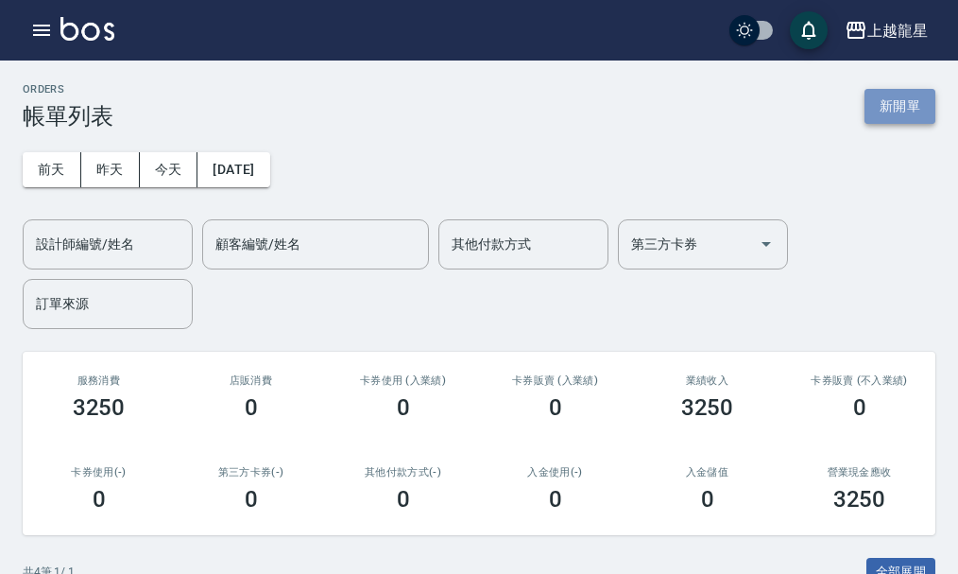
click at [917, 105] on button "新開單" at bounding box center [900, 106] width 71 height 35
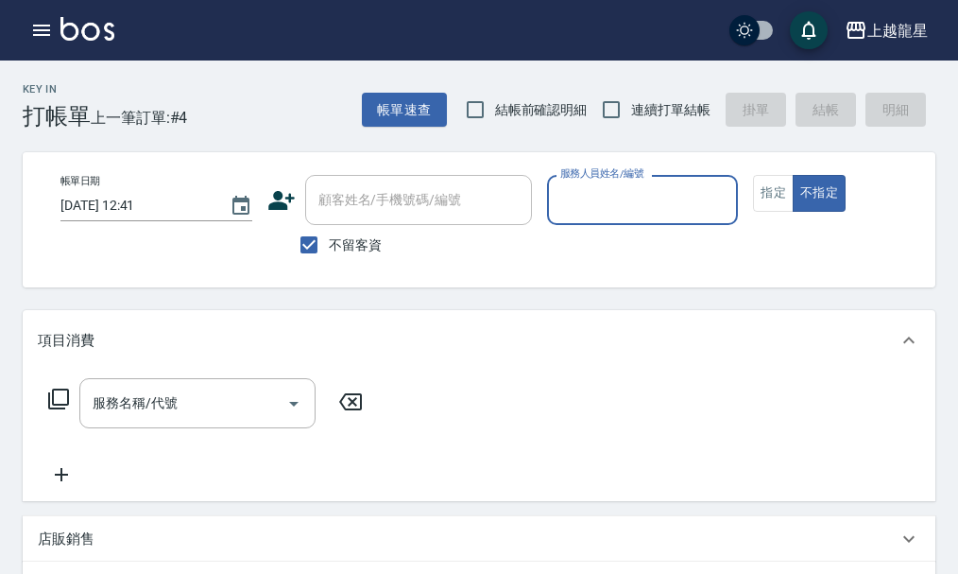
click at [330, 249] on span "不留客資" at bounding box center [355, 245] width 53 height 20
click at [329, 249] on input "不留客資" at bounding box center [309, 245] width 40 height 40
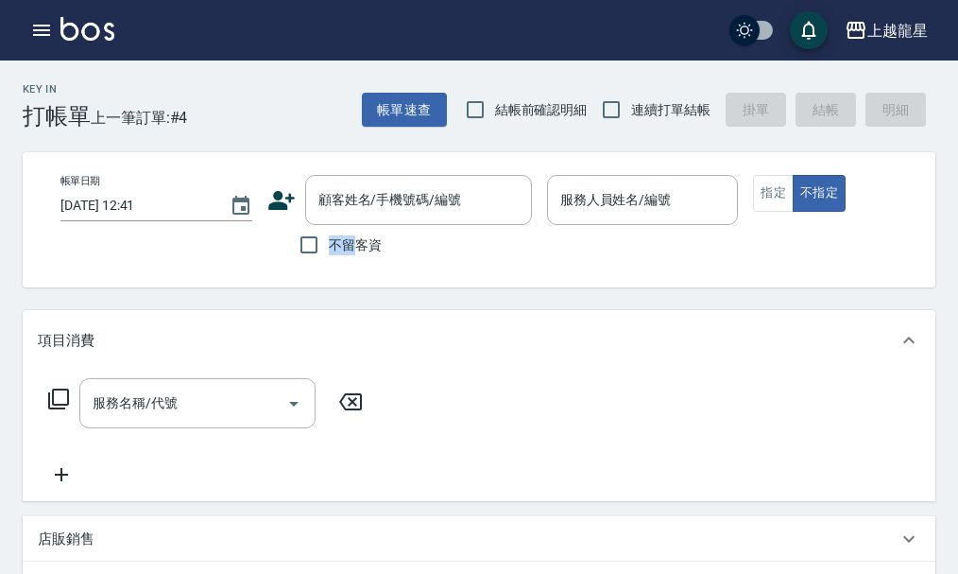
click at [330, 249] on span "不留客資" at bounding box center [355, 245] width 53 height 20
click at [329, 249] on input "不留客資" at bounding box center [309, 245] width 40 height 40
checkbox input "true"
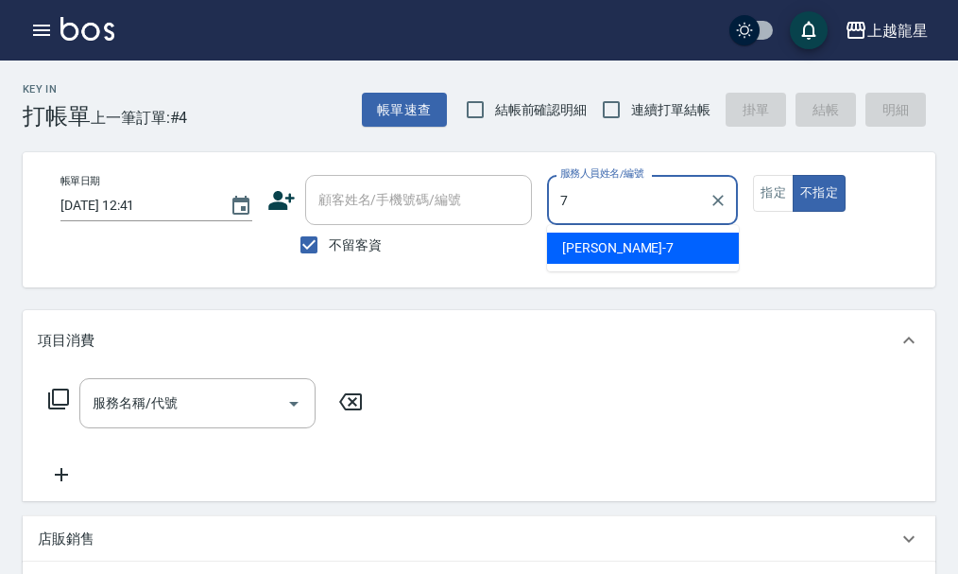
type input "雅君-7"
type button "false"
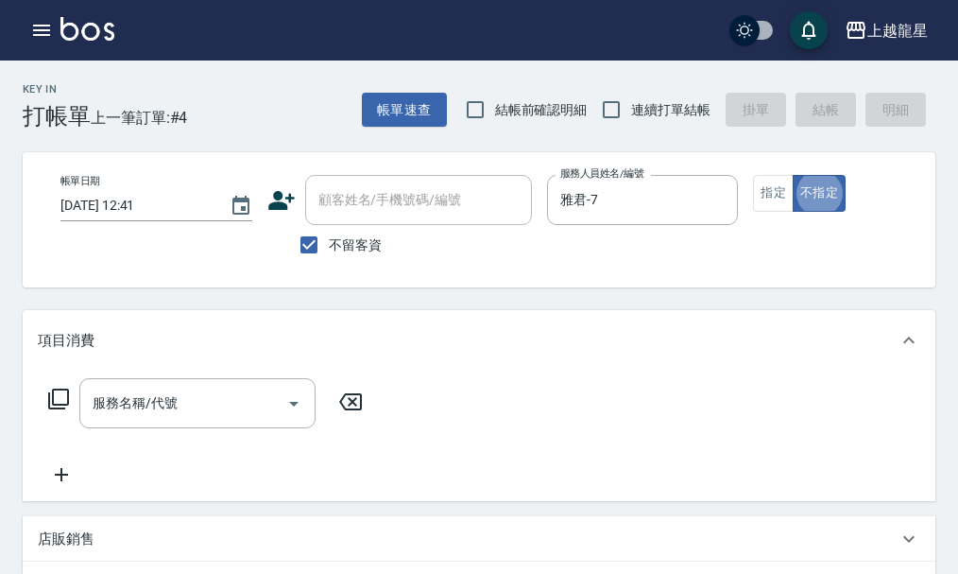
click at [139, 445] on div "服務名稱/代號 服務名稱/代號" at bounding box center [206, 432] width 336 height 108
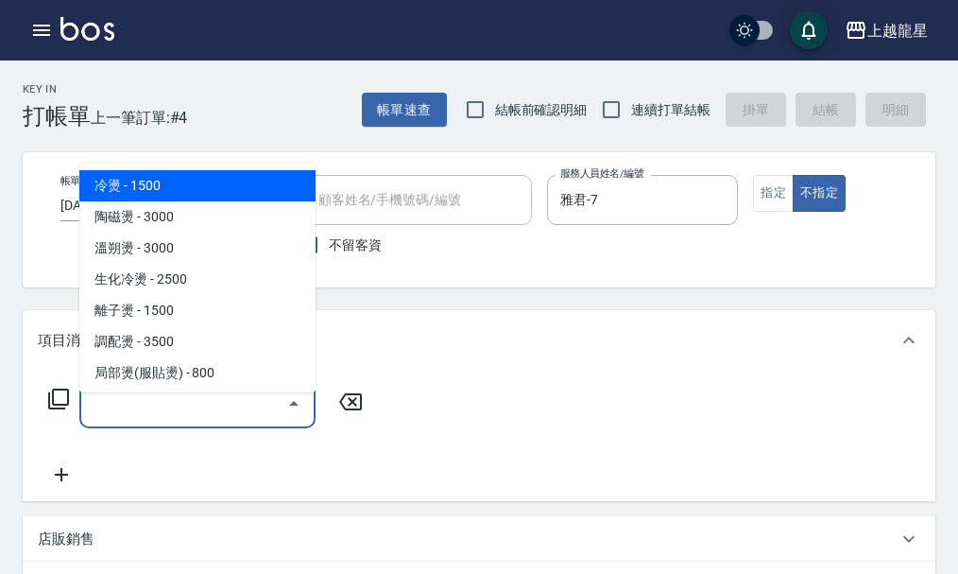
click at [138, 420] on input "服務名稱/代號" at bounding box center [183, 402] width 191 height 33
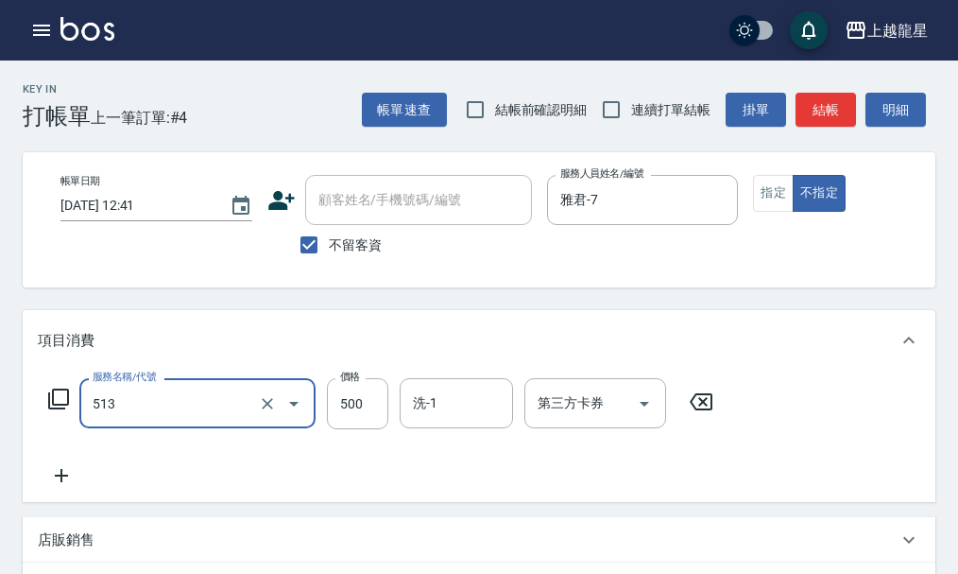
type input "SPA健康洗(513)"
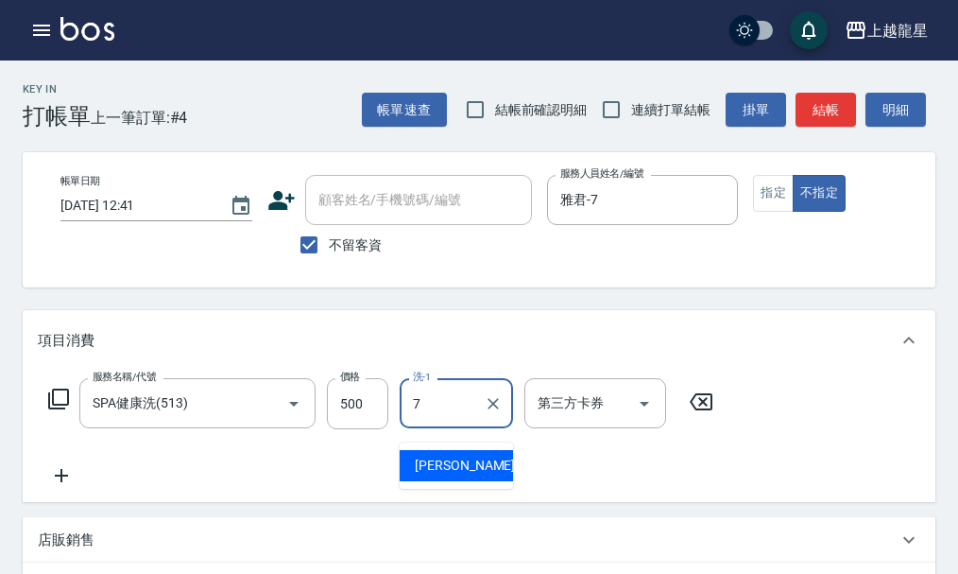
type input "雅君-7"
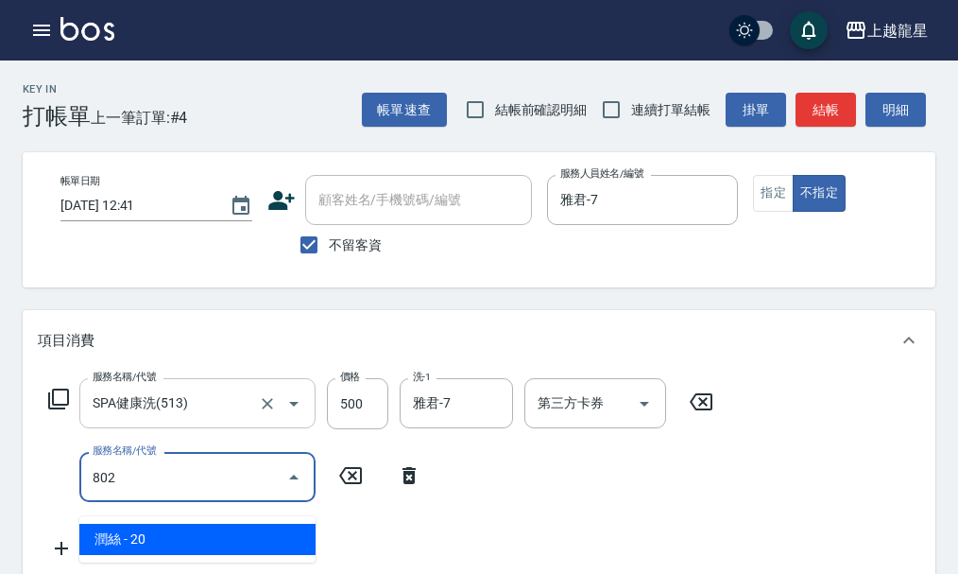
type input "潤絲(802)"
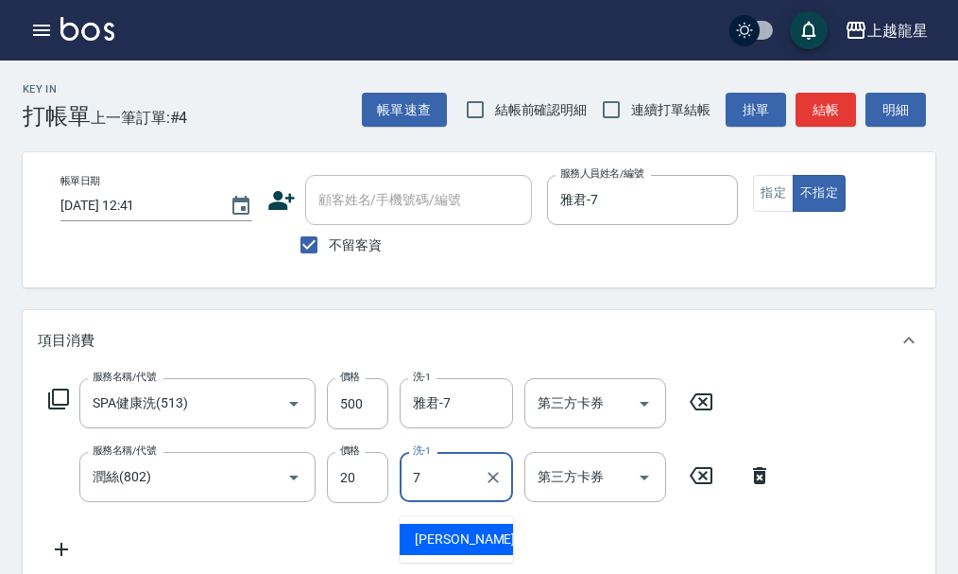
type input "雅君-7"
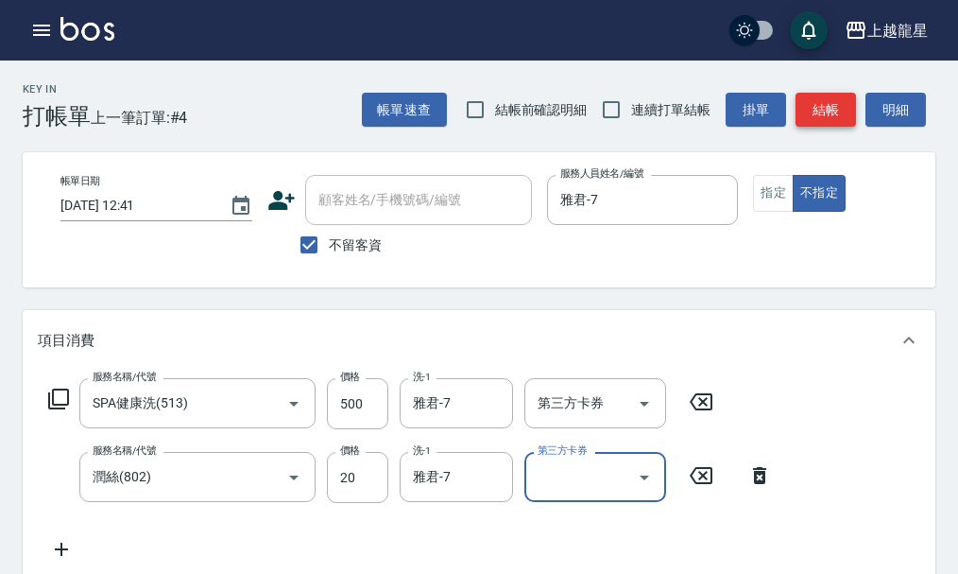
click at [826, 114] on button "結帳" at bounding box center [826, 110] width 60 height 35
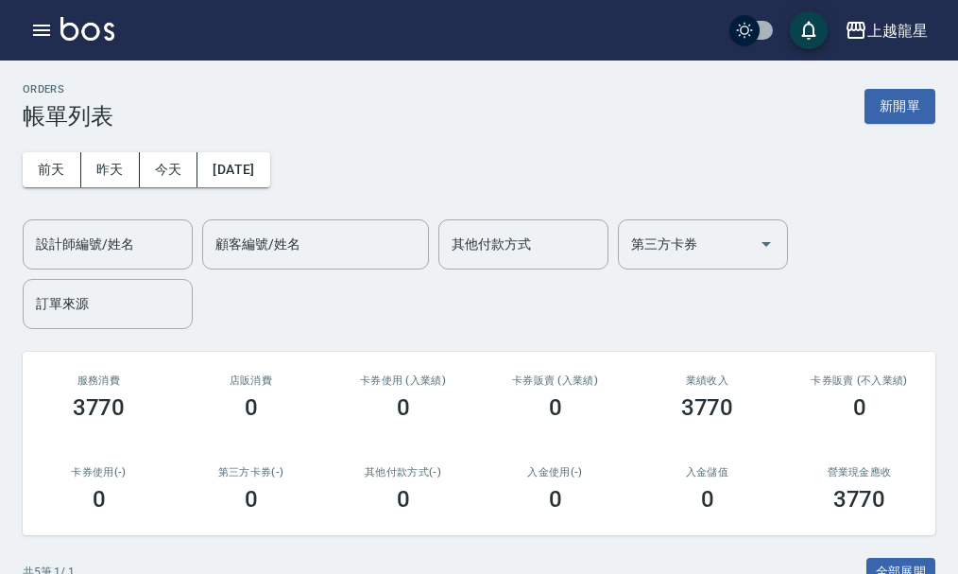
click at [89, 41] on link at bounding box center [87, 30] width 54 height 27
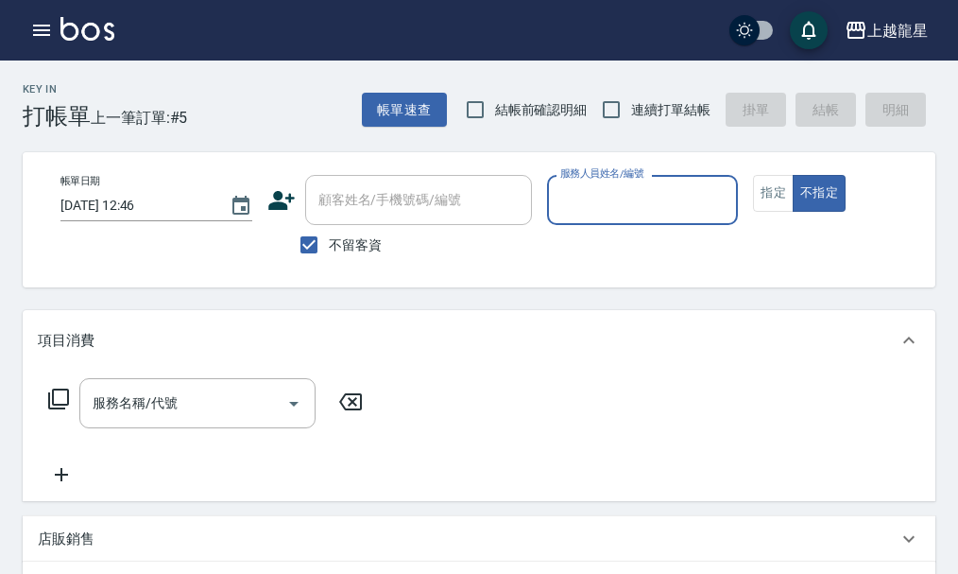
click at [697, 203] on input "服務人員姓名/編號" at bounding box center [643, 199] width 175 height 33
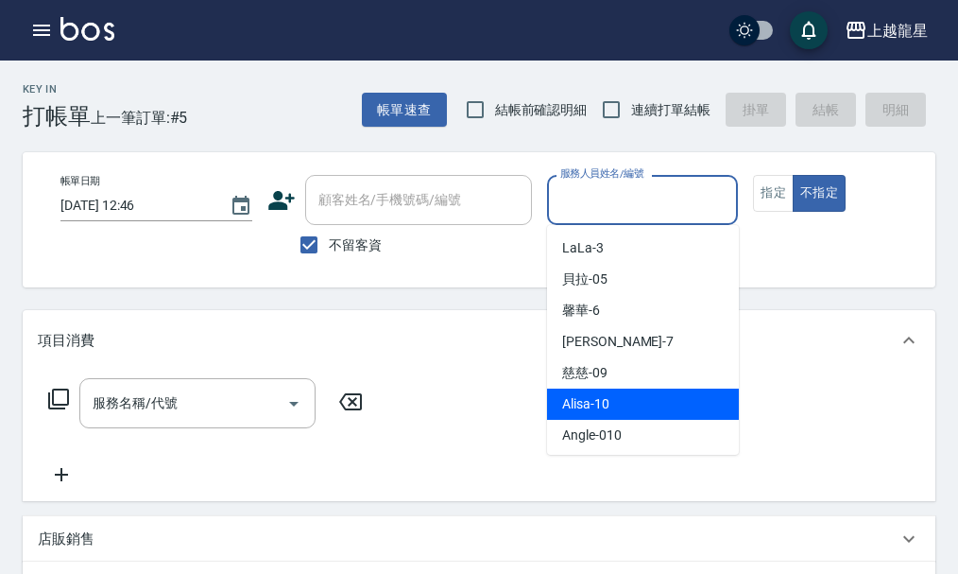
click at [634, 416] on div "Alisa -10" at bounding box center [643, 403] width 192 height 31
type input "Alisa-10"
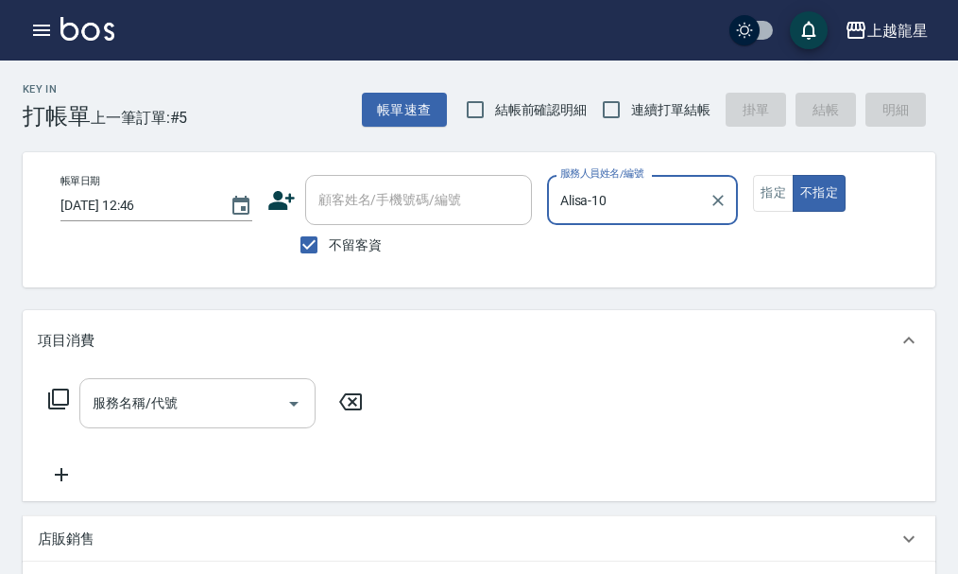
click at [188, 404] on input "服務名稱/代號" at bounding box center [183, 402] width 191 height 33
click at [771, 212] on div "帳單日期 [DATE] 12:46 顧客姓名/手機號碼/編號 顧客姓名/手機號碼/編號 不留客資 服務人員姓名/編號 [PERSON_NAME]-10 服務人…" at bounding box center [495, 220] width 900 height 90
drag, startPoint x: 771, startPoint y: 204, endPoint x: 757, endPoint y: 213, distance: 16.5
click at [771, 203] on button "指定" at bounding box center [773, 193] width 41 height 37
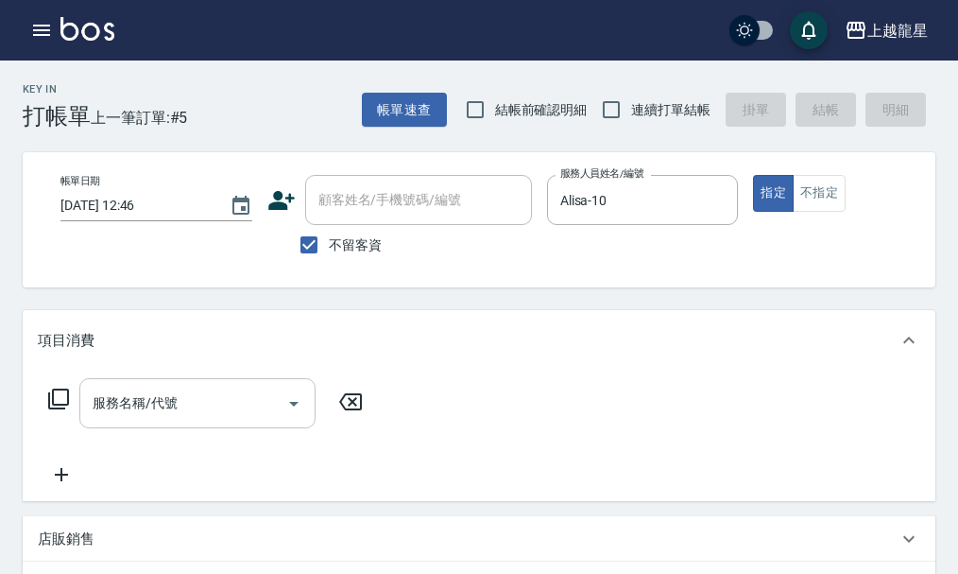
drag, startPoint x: 195, startPoint y: 403, endPoint x: 199, endPoint y: 432, distance: 28.7
click at [199, 432] on div "項目消費 服務名稱/代號 服務名稱/代號" at bounding box center [479, 405] width 913 height 191
click at [199, 428] on div "服務名稱/代號" at bounding box center [197, 403] width 236 height 50
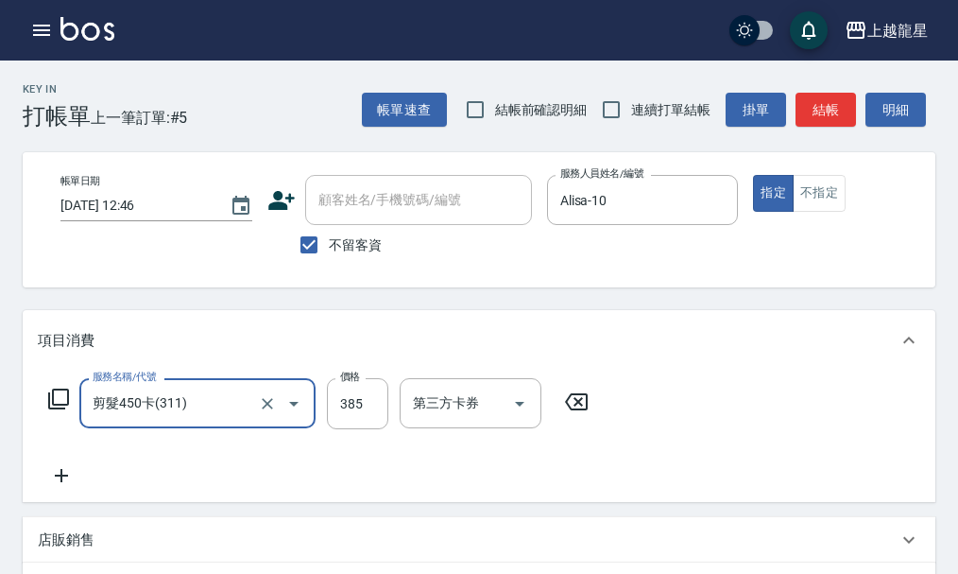
type input "剪髮450卡(311)"
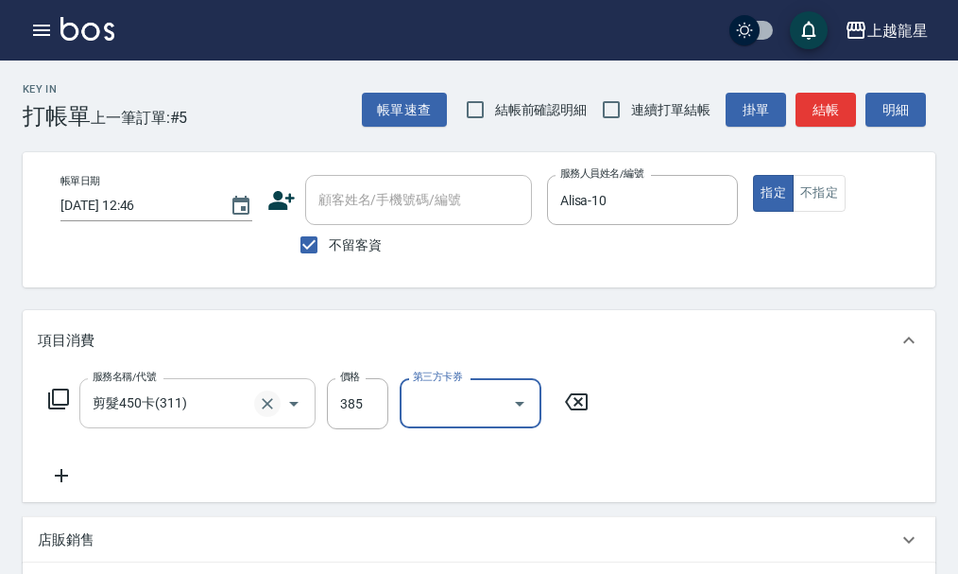
click at [272, 413] on icon "Clear" at bounding box center [267, 403] width 19 height 19
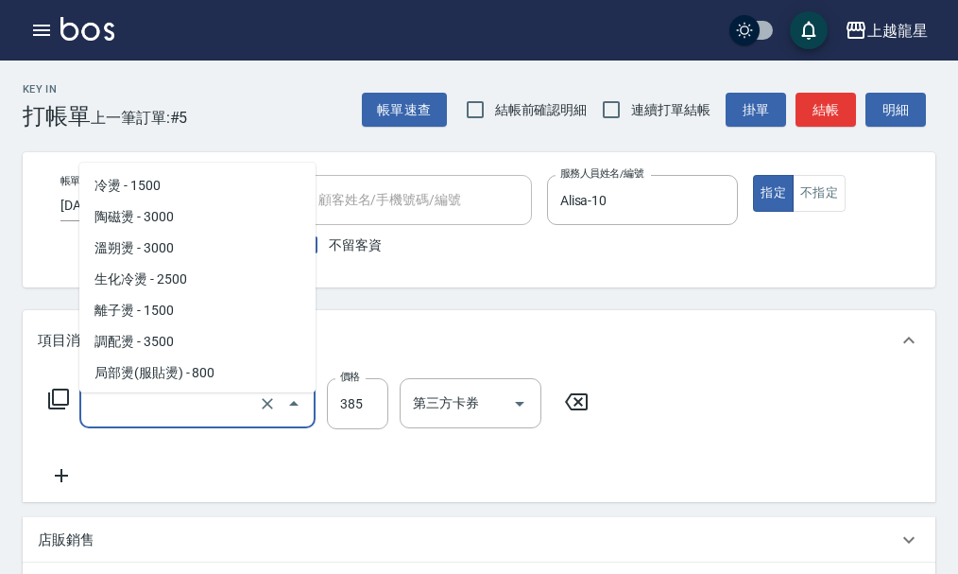
click at [221, 418] on input "服務名稱/代號" at bounding box center [171, 402] width 166 height 33
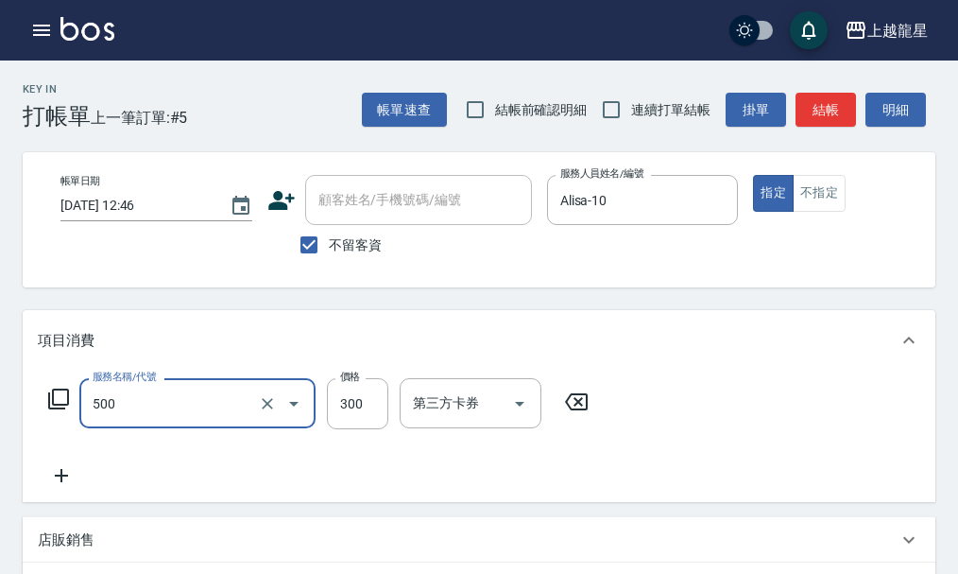
type input "一般洗髮(500)"
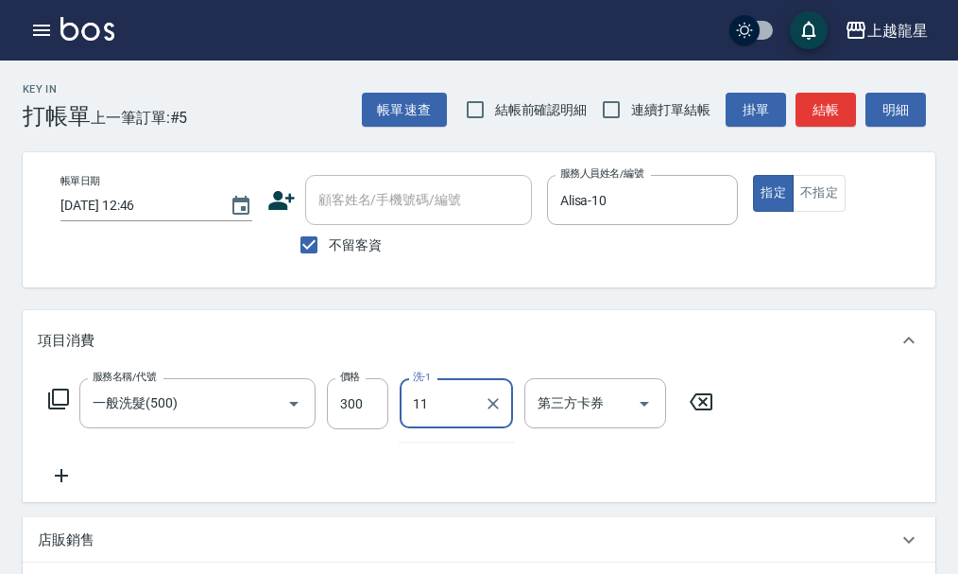
type input "[PERSON_NAME]-11"
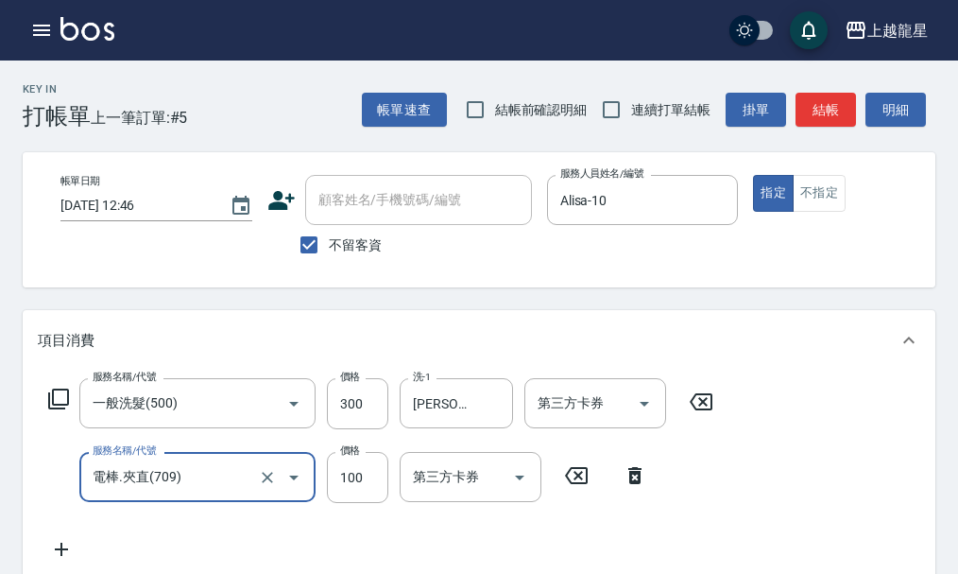
type input "電棒.夾直(709)"
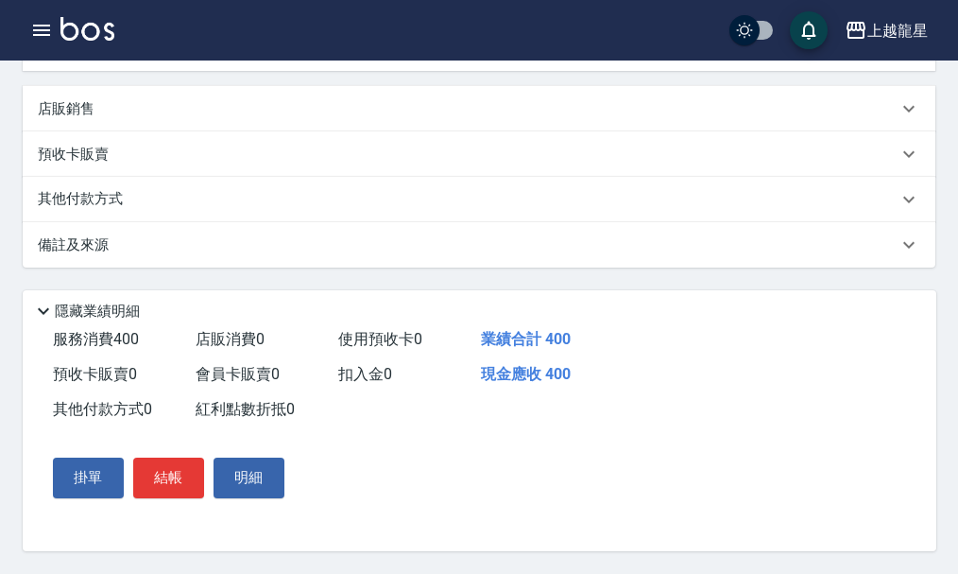
scroll to position [527, 0]
click at [160, 194] on div "其他付款方式" at bounding box center [468, 199] width 860 height 21
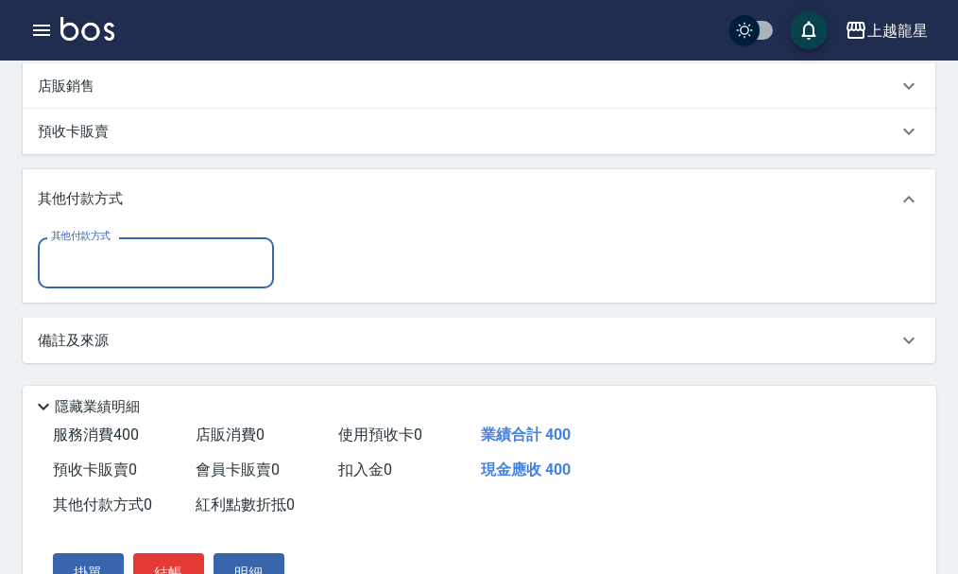
scroll to position [0, 0]
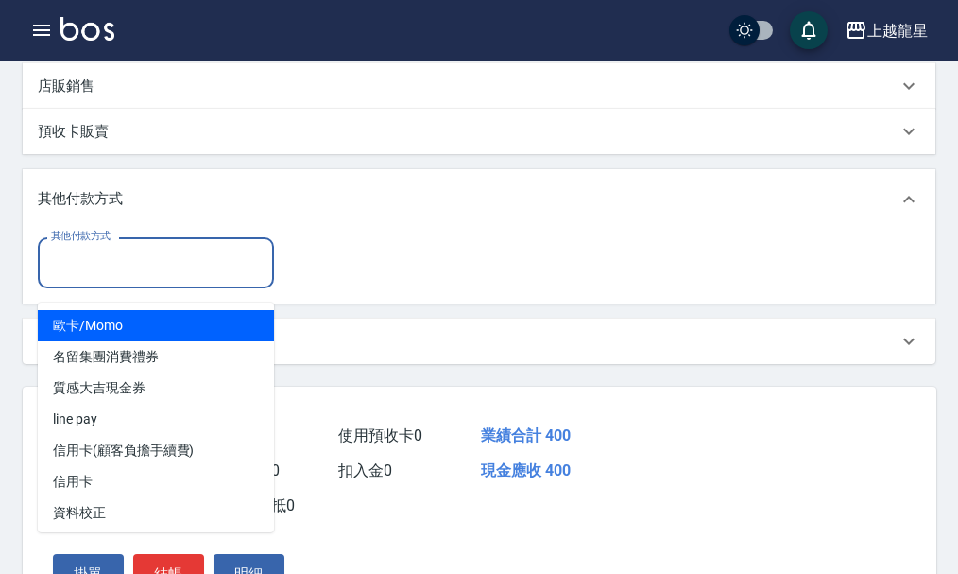
click at [165, 272] on input "其他付款方式" at bounding box center [155, 262] width 219 height 33
click at [352, 174] on div "項目消費 服務名稱/代號 一般洗髮(500) 服務名稱/代號 價格 300 價格 洗-1 [PERSON_NAME]-11 洗-1 第三方卡券 第三方卡券 服…" at bounding box center [479, 73] width 913 height 580
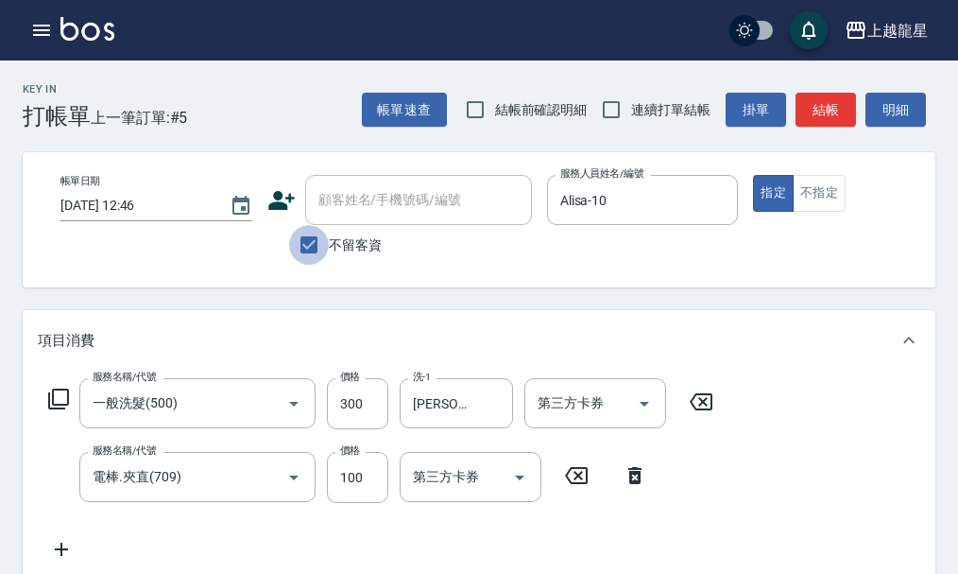
click at [327, 243] on input "不留客資" at bounding box center [309, 245] width 40 height 40
checkbox input "false"
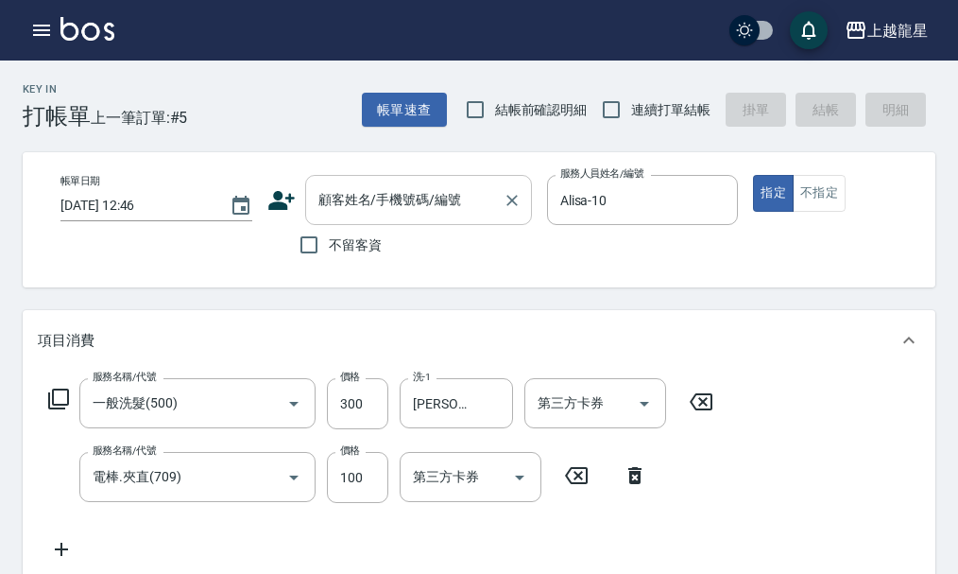
click at [342, 219] on div "顧客姓名/手機號碼/編號" at bounding box center [418, 200] width 227 height 50
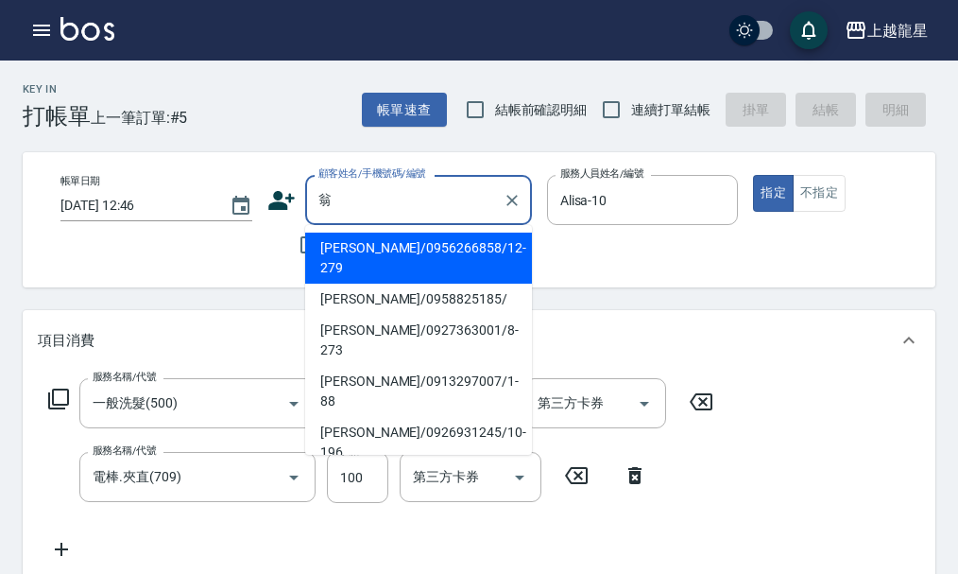
click at [392, 250] on li "[PERSON_NAME]/0956266858/12-279" at bounding box center [418, 257] width 227 height 51
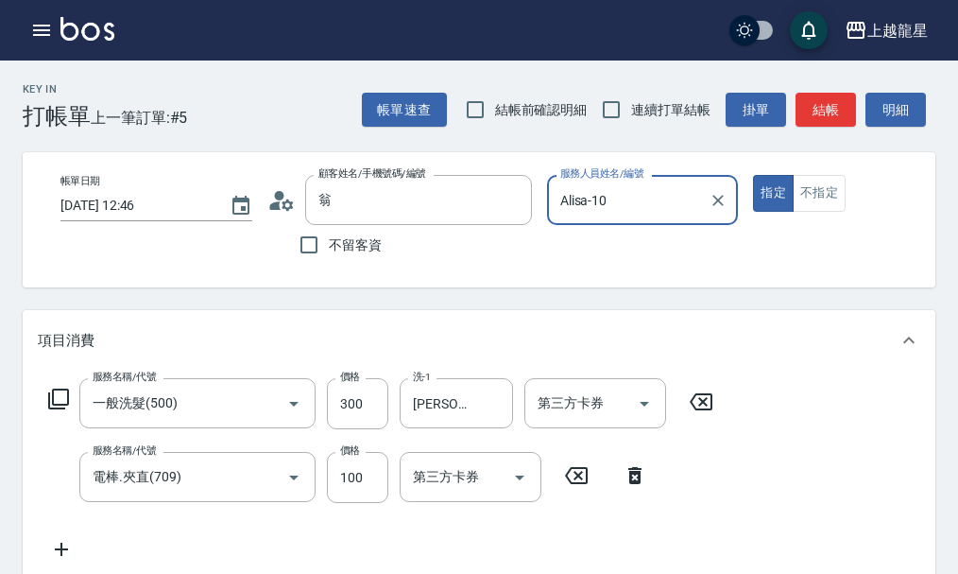
type input "[PERSON_NAME]/0956266858/12-279"
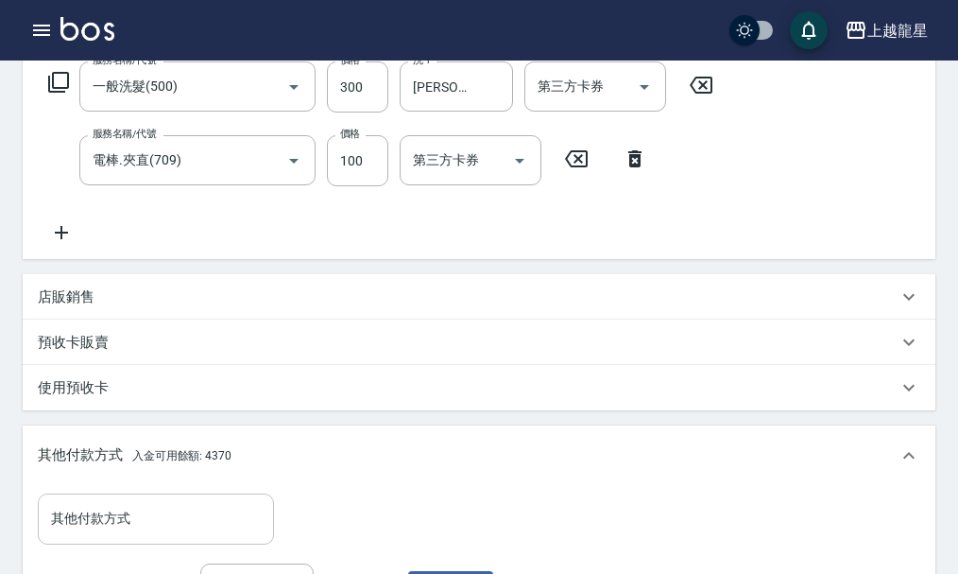
scroll to position [567, 0]
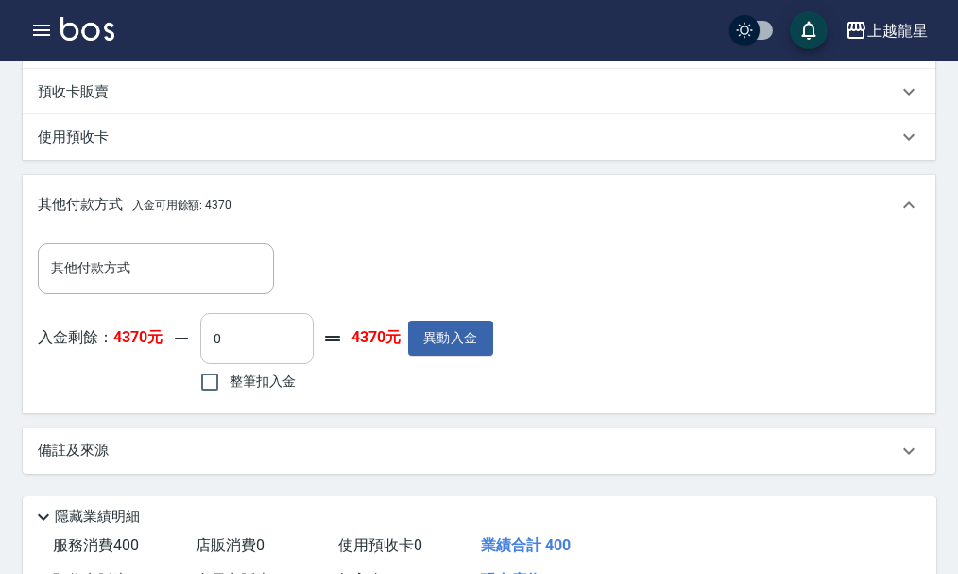
click at [251, 364] on input "0" at bounding box center [256, 338] width 113 height 51
click at [201, 381] on input "整筆扣入金" at bounding box center [210, 382] width 40 height 40
checkbox input "true"
type input "400"
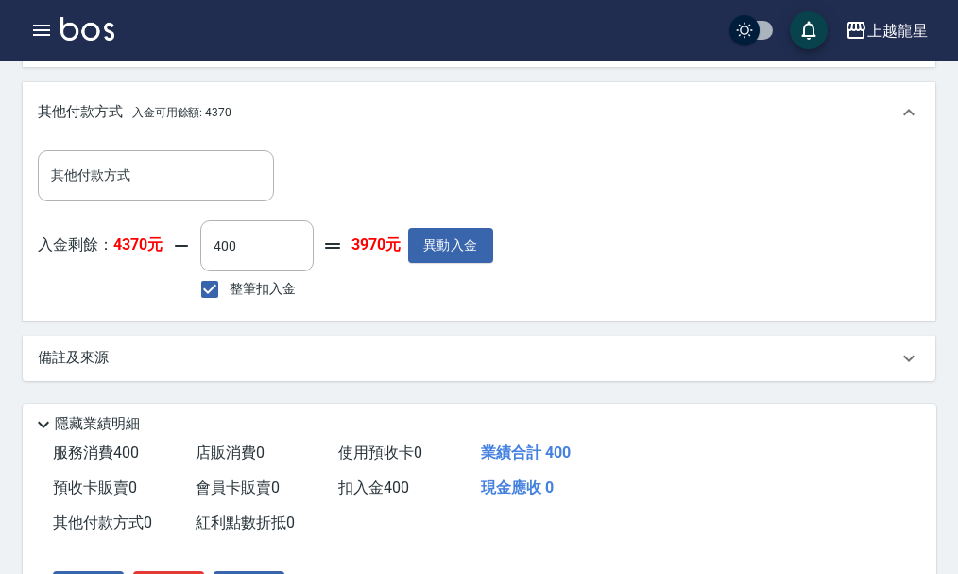
scroll to position [795, 0]
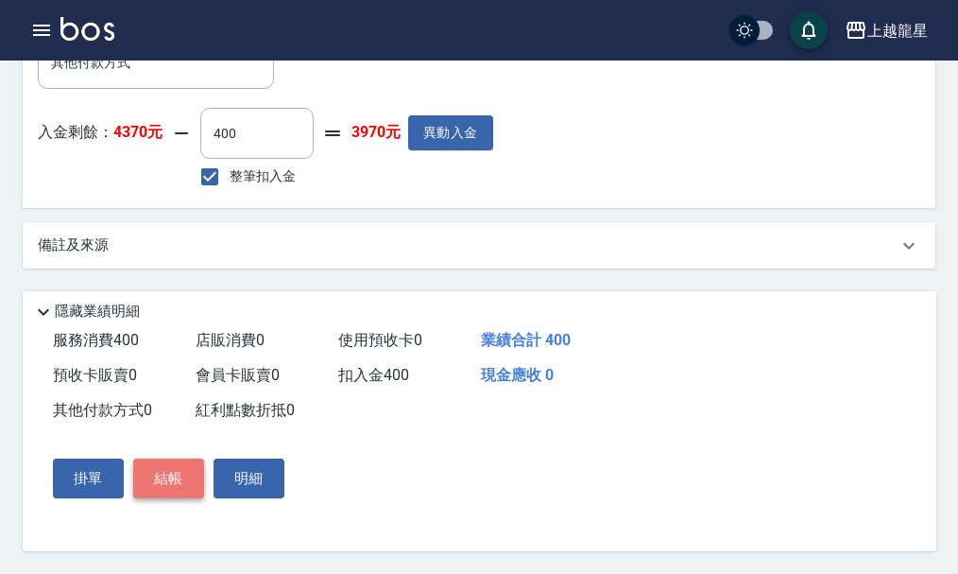
click at [151, 482] on button "結帳" at bounding box center [168, 478] width 71 height 40
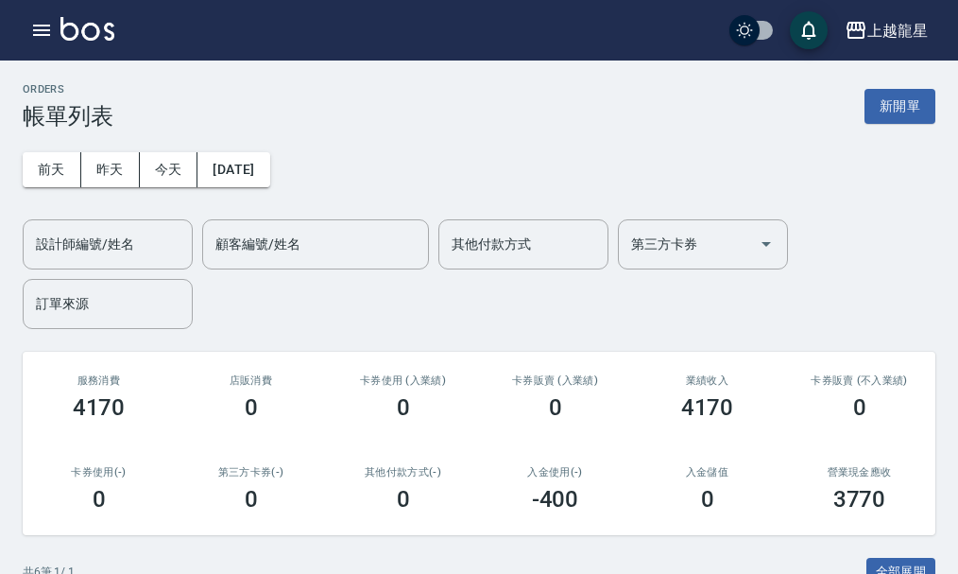
click at [126, 244] on input "設計師編號/姓名" at bounding box center [107, 244] width 153 height 33
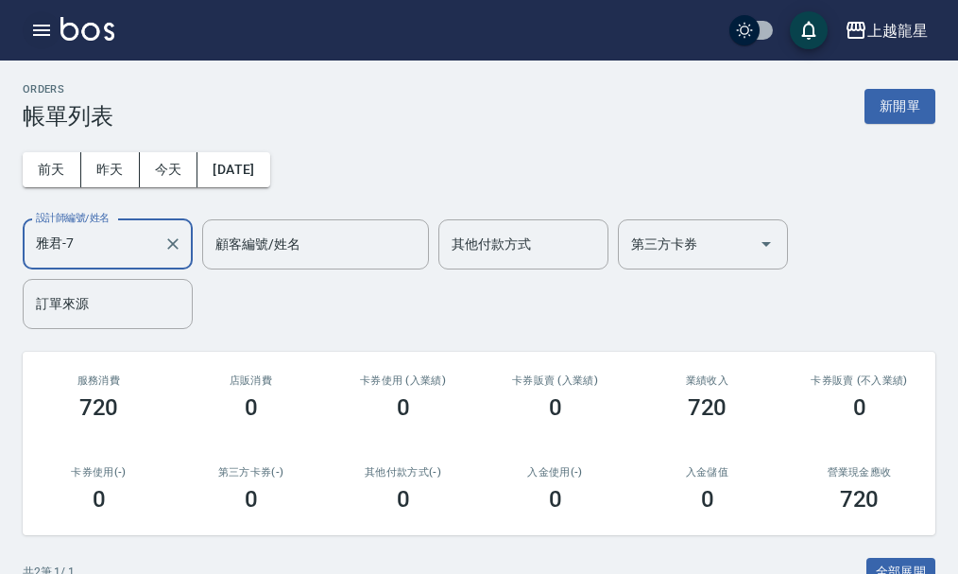
type input "雅君-7"
click at [42, 30] on icon "button" at bounding box center [41, 30] width 17 height 11
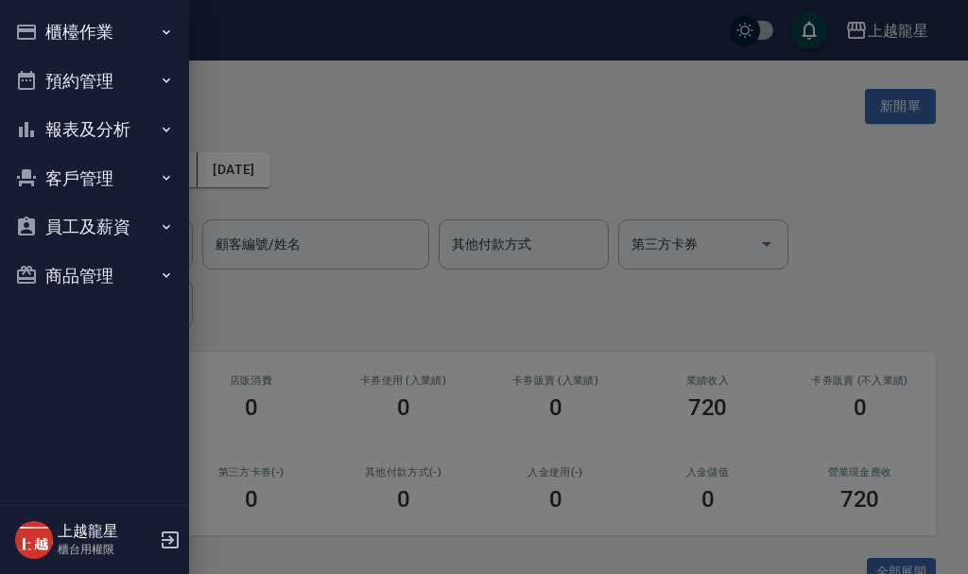
click at [84, 25] on button "櫃檯作業" at bounding box center [95, 32] width 174 height 49
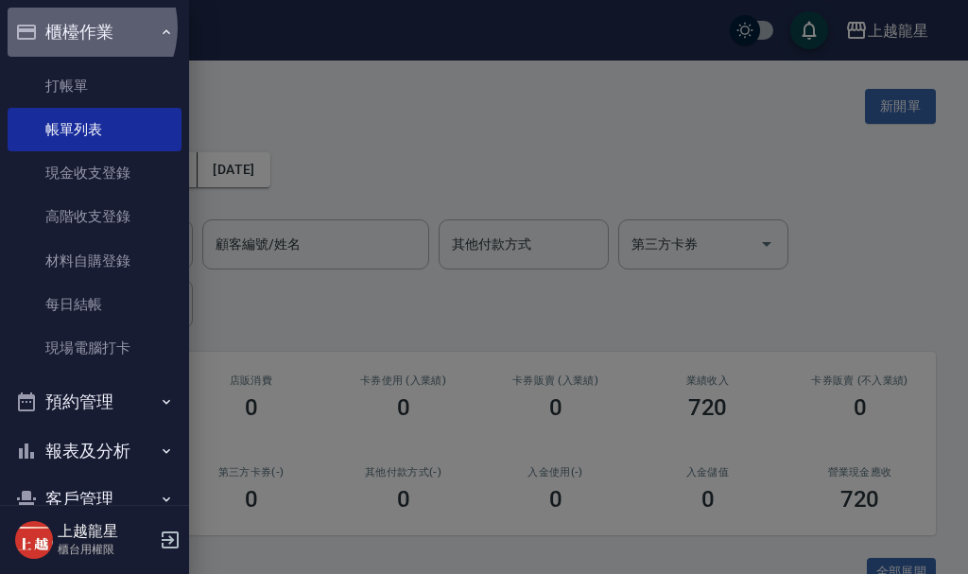
click at [78, 27] on button "櫃檯作業" at bounding box center [95, 32] width 174 height 49
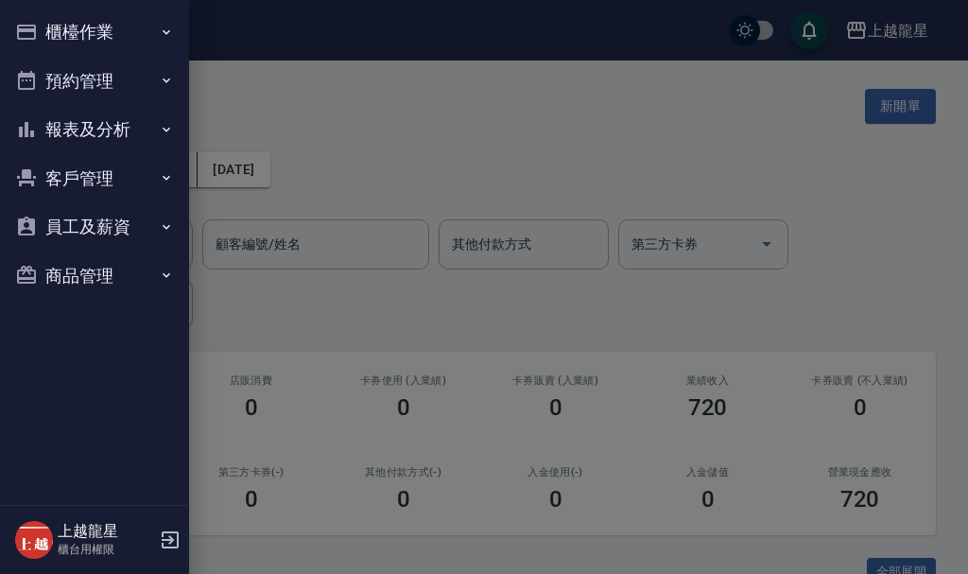
click at [80, 134] on button "報表及分析" at bounding box center [95, 129] width 174 height 49
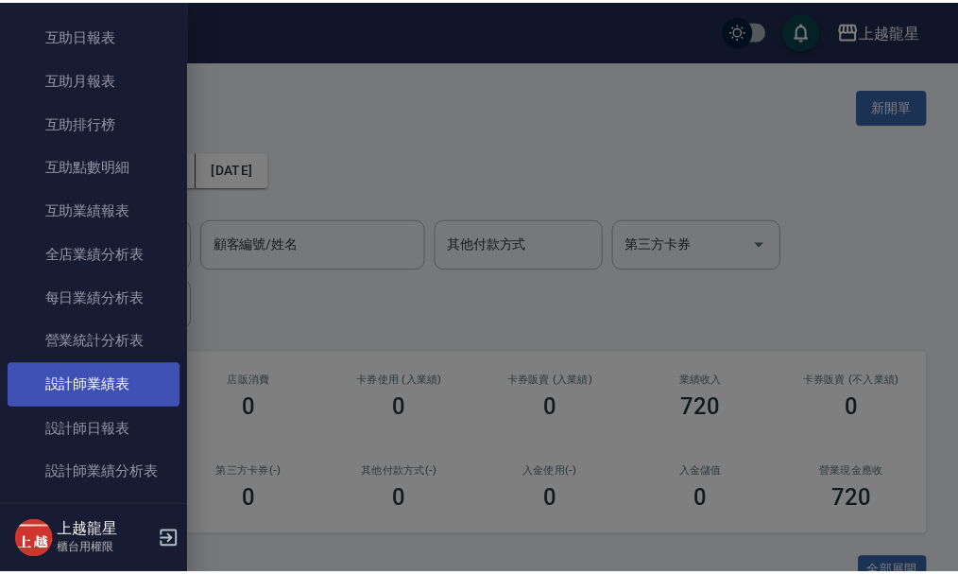
scroll to position [283, 0]
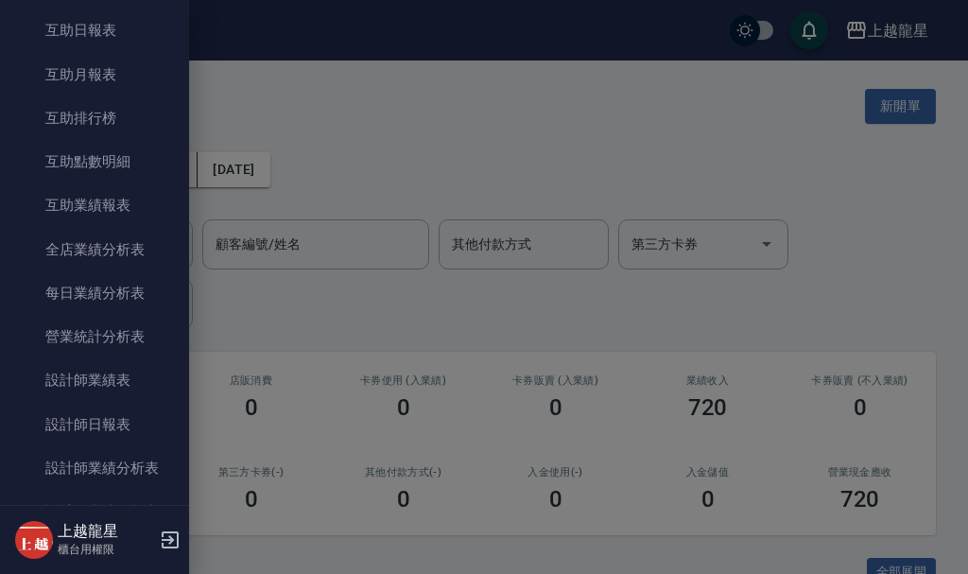
click at [351, 100] on div at bounding box center [484, 287] width 968 height 574
